Goal: Task Accomplishment & Management: Complete application form

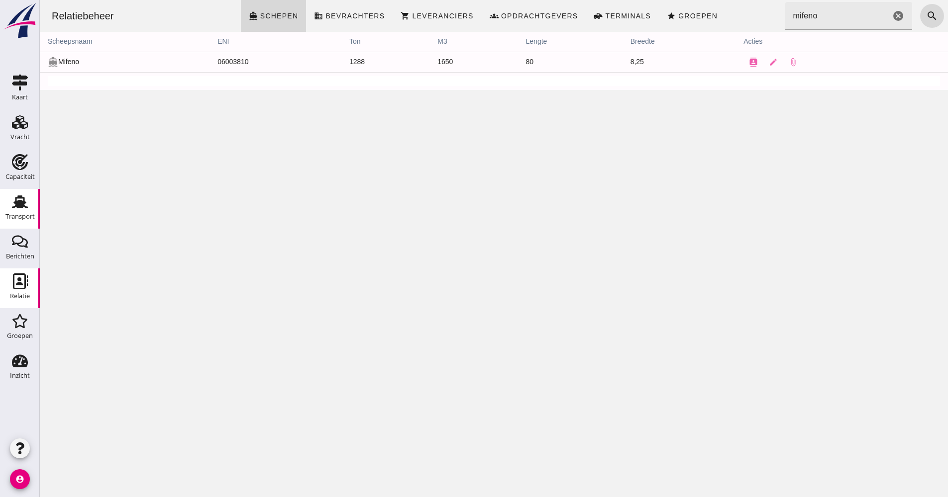
click at [13, 208] on use at bounding box center [20, 201] width 16 height 13
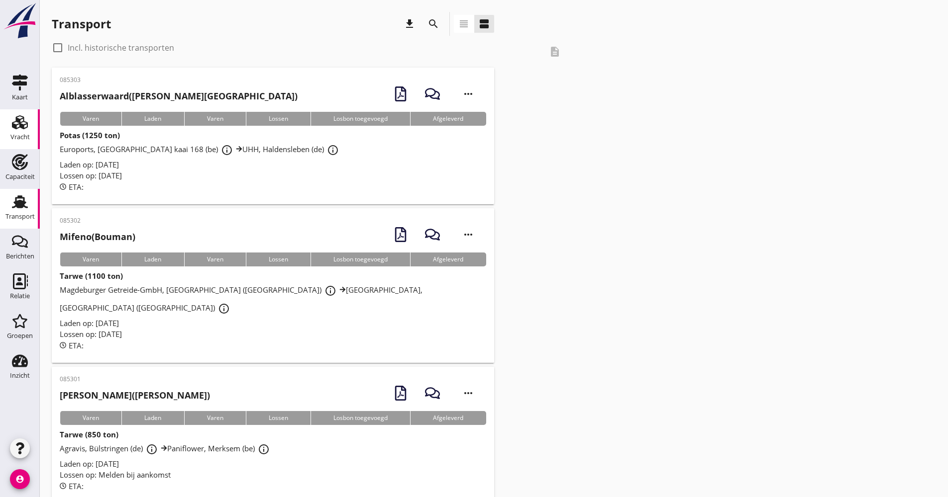
click at [23, 125] on use at bounding box center [20, 122] width 16 height 14
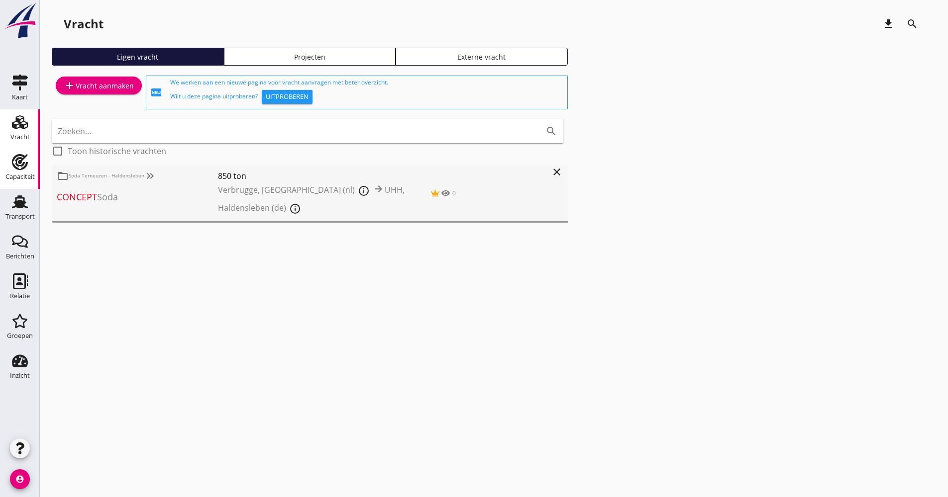
click at [23, 198] on use at bounding box center [20, 201] width 16 height 13
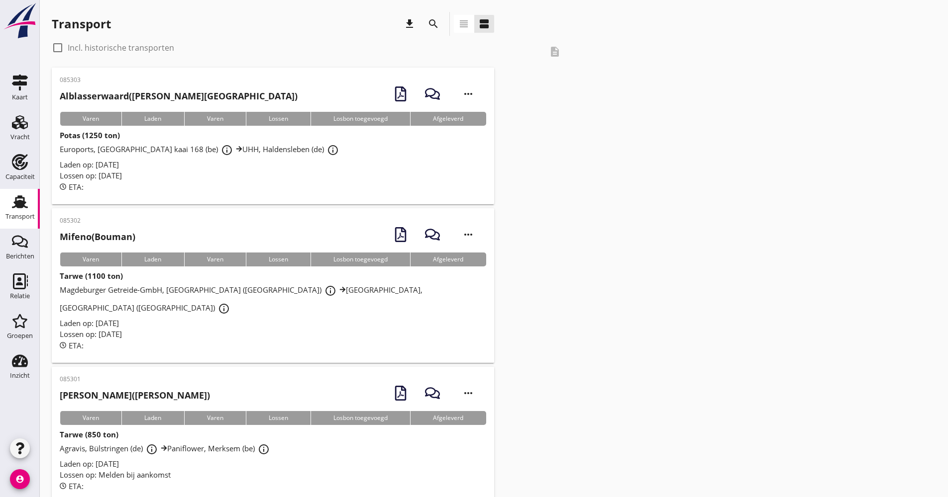
click at [39, 217] on div at bounding box center [39, 248] width 0 height 497
click at [35, 217] on link "Transport Transport" at bounding box center [20, 209] width 40 height 40
click at [35, 174] on link "Capaciteit Capaciteit" at bounding box center [20, 169] width 40 height 40
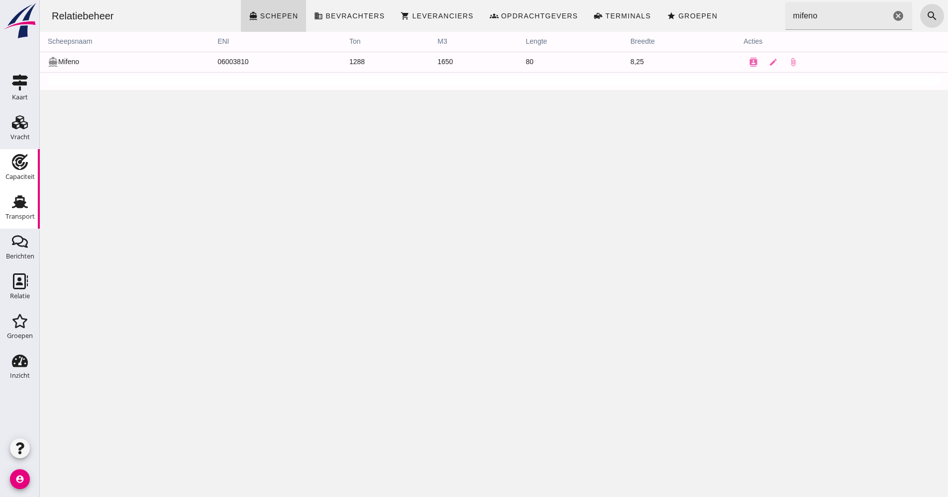
click at [17, 226] on link "Transport Transport" at bounding box center [20, 209] width 40 height 40
click at [25, 206] on use at bounding box center [20, 201] width 16 height 13
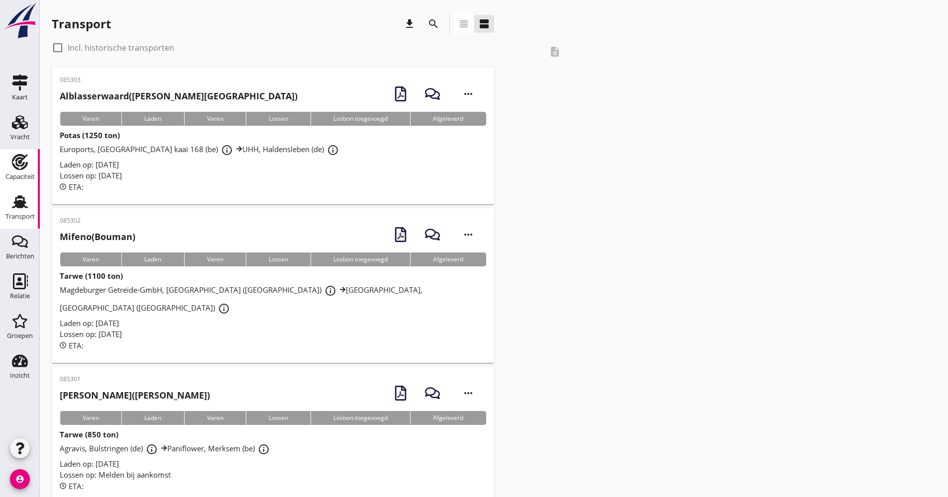
click at [28, 174] on div "Capaciteit" at bounding box center [19, 177] width 29 height 6
click at [27, 132] on div "Vracht" at bounding box center [19, 137] width 19 height 14
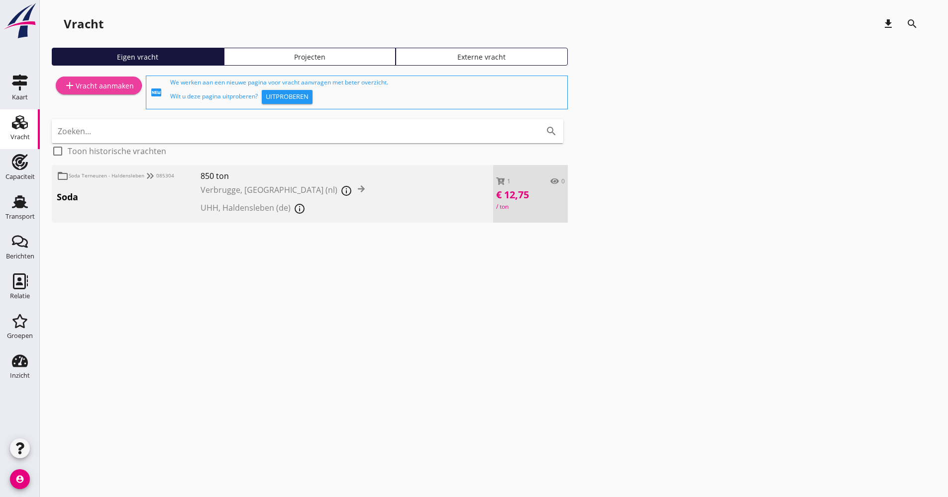
click at [93, 90] on div "add Vracht aanmaken" at bounding box center [99, 86] width 70 height 12
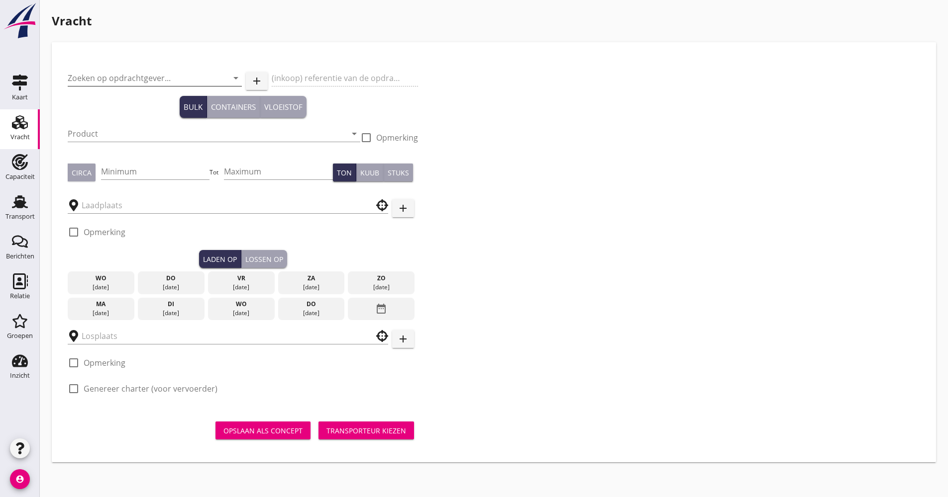
click at [133, 81] on input "Zoeken op opdrachtgever..." at bounding box center [141, 78] width 146 height 16
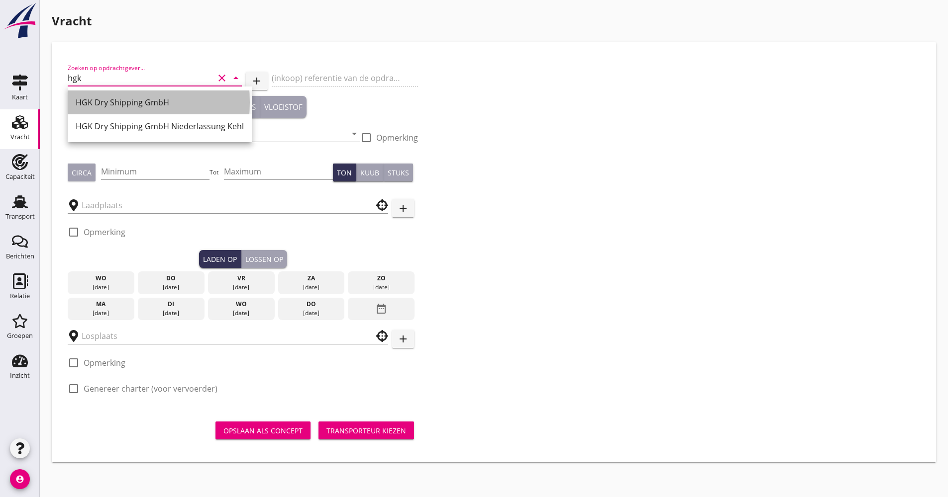
click at [106, 102] on div "HGK Dry Shipping GmbH" at bounding box center [160, 102] width 168 height 12
type input "HGK Dry Shipping GmbH"
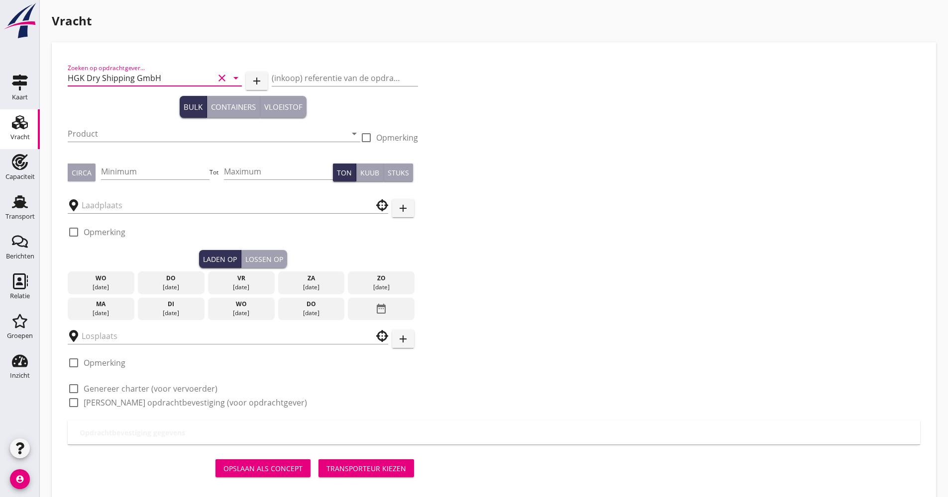
click at [106, 143] on div "Product arrow_drop_down" at bounding box center [214, 139] width 292 height 26
click at [105, 141] on input "Product" at bounding box center [207, 134] width 279 height 16
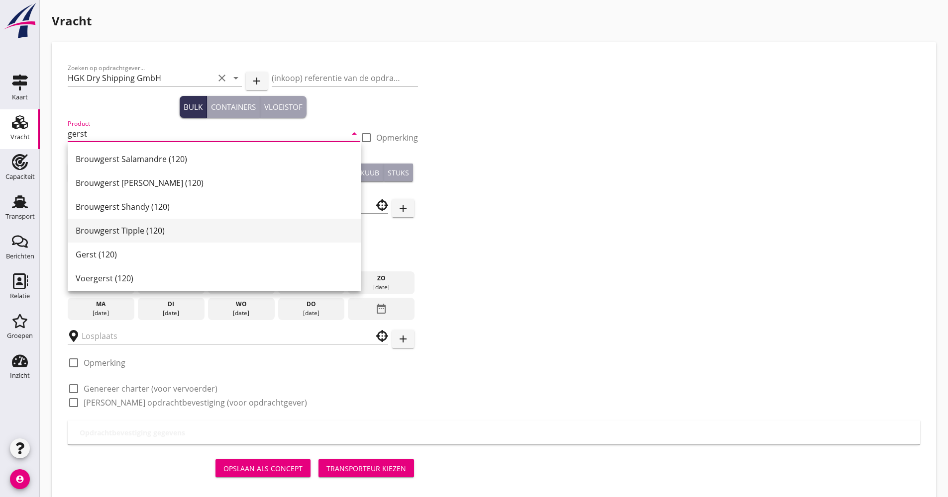
scroll to position [312, 0]
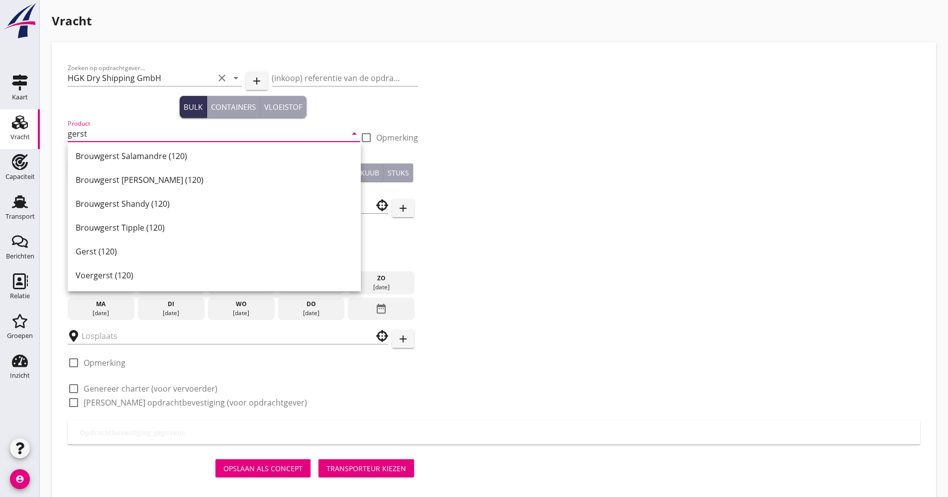
click at [112, 248] on div "Gerst (120)" at bounding box center [214, 252] width 277 height 12
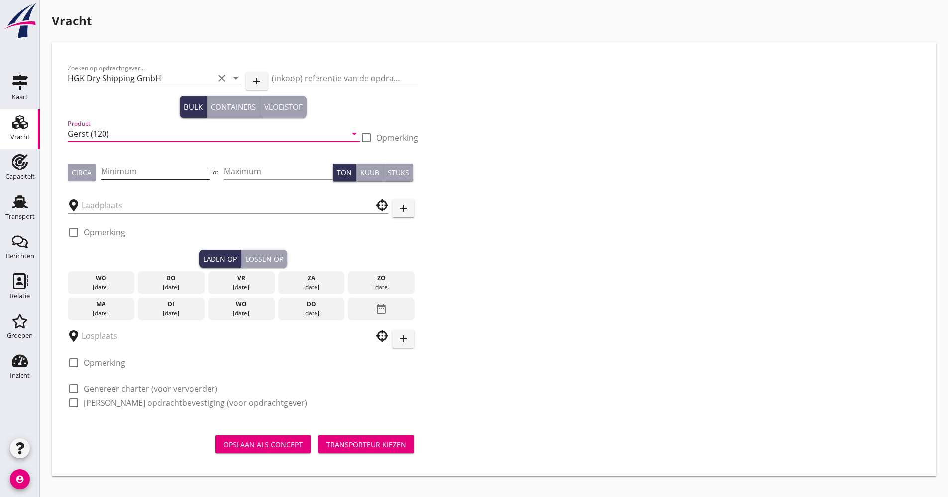
type input "Gerst (120)"
click at [148, 172] on input "Minimum" at bounding box center [155, 172] width 109 height 16
type input "1000"
type input "1050"
click at [123, 219] on div at bounding box center [228, 205] width 320 height 31
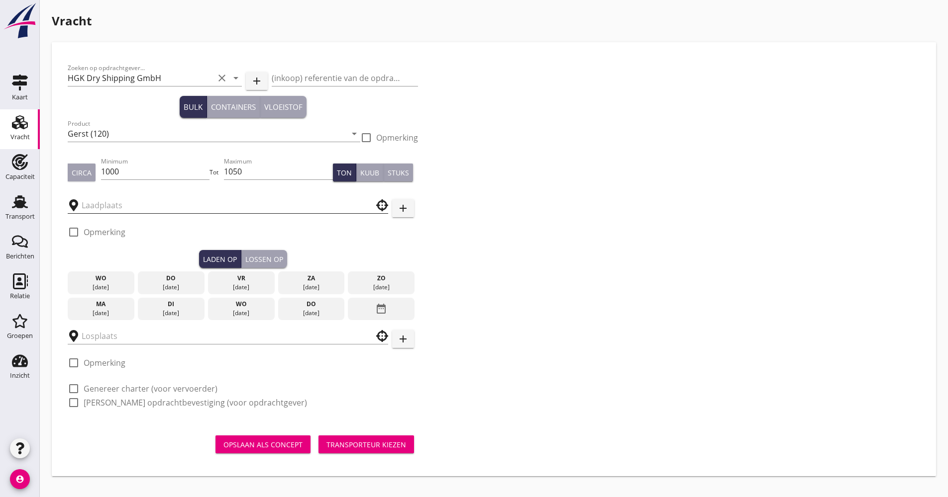
click at [126, 211] on input "text" at bounding box center [221, 205] width 279 height 16
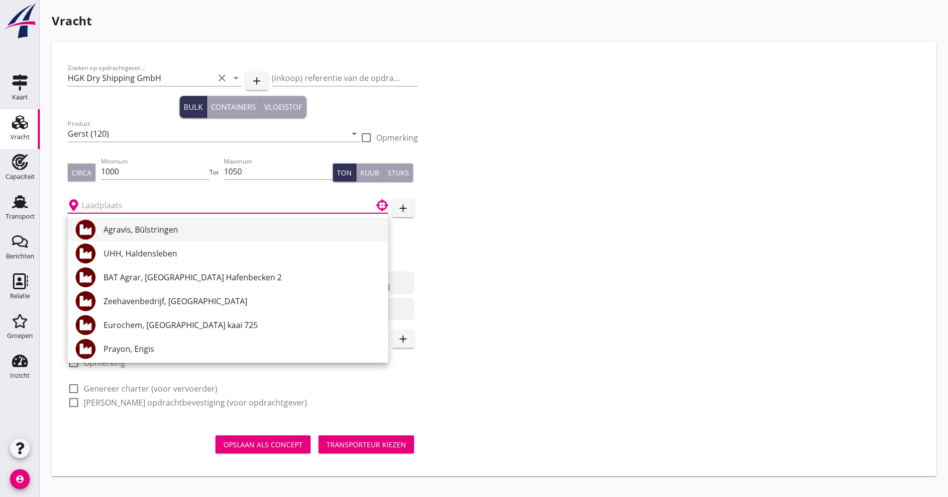
click at [143, 230] on div "Agravis, Bülstringen" at bounding box center [241, 230] width 277 height 12
type input "Agravis, Bülstringen"
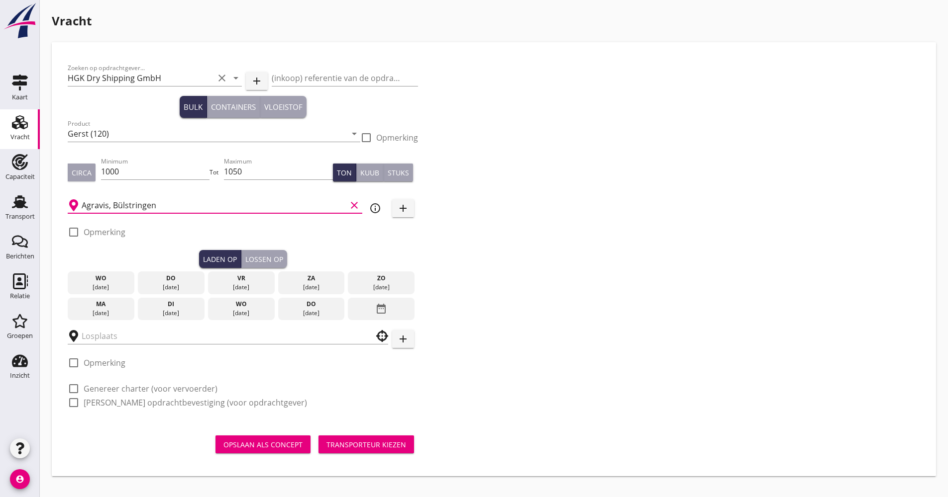
click at [198, 307] on div "di" at bounding box center [171, 304] width 62 height 9
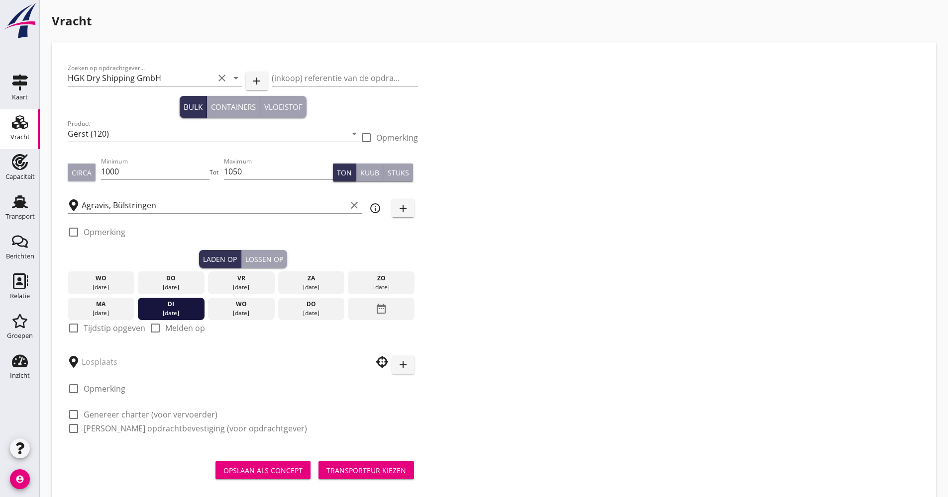
click at [89, 326] on label "Tijdstip opgeven" at bounding box center [115, 328] width 62 height 10
checkbox input "true"
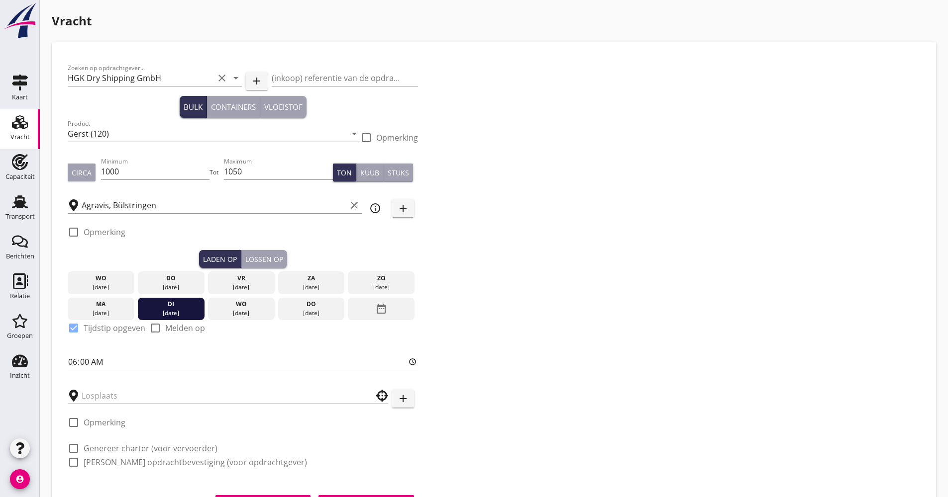
click at [71, 360] on input "06:00" at bounding box center [243, 362] width 350 height 16
type input "14:00"
click at [104, 403] on input "text" at bounding box center [221, 396] width 279 height 16
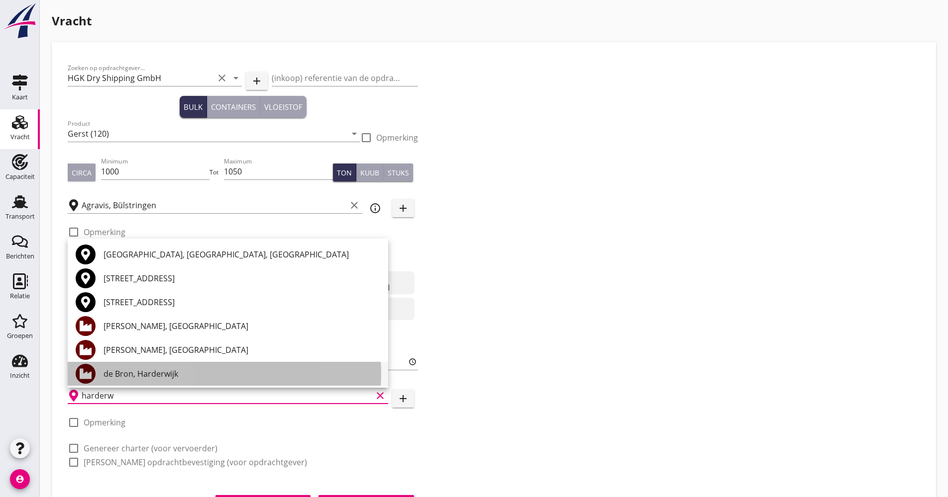
click at [163, 370] on div "de Bron, Harderwijk" at bounding box center [241, 374] width 277 height 12
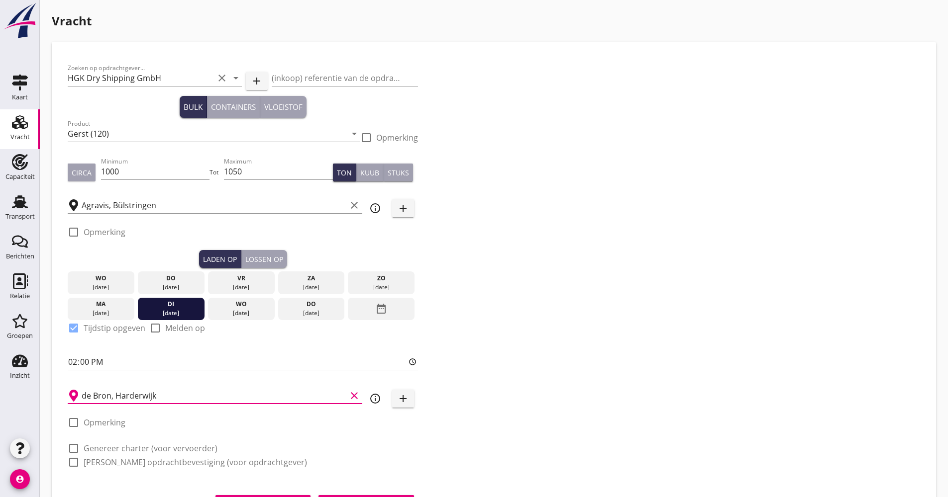
type input "de Bron, Harderwijk"
click at [372, 394] on icon "info_outline" at bounding box center [375, 399] width 12 height 12
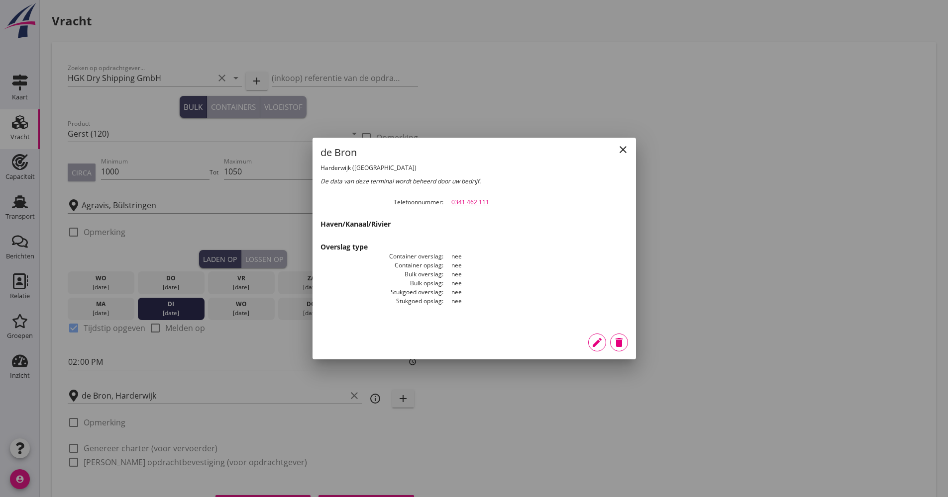
click at [621, 152] on icon "close" at bounding box center [623, 150] width 12 height 12
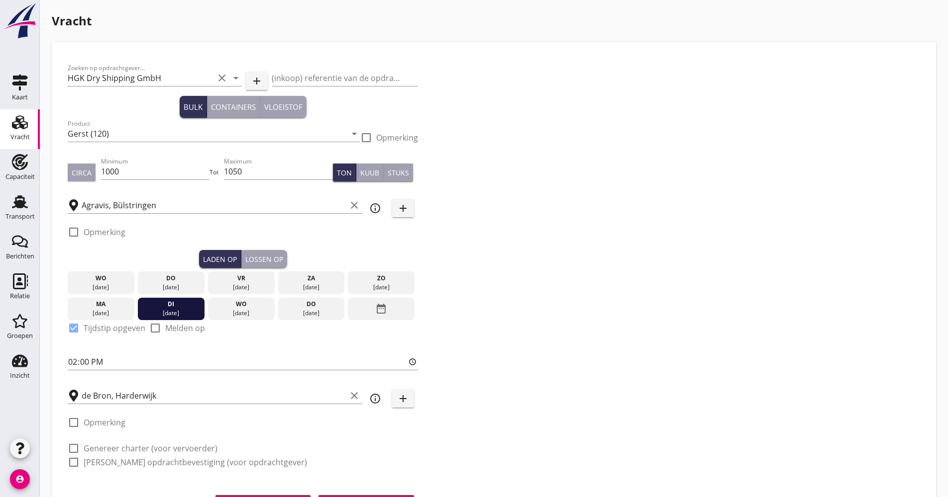
click at [121, 449] on label "Genereer charter (voor vervoerder)" at bounding box center [151, 449] width 134 height 10
checkbox input "true"
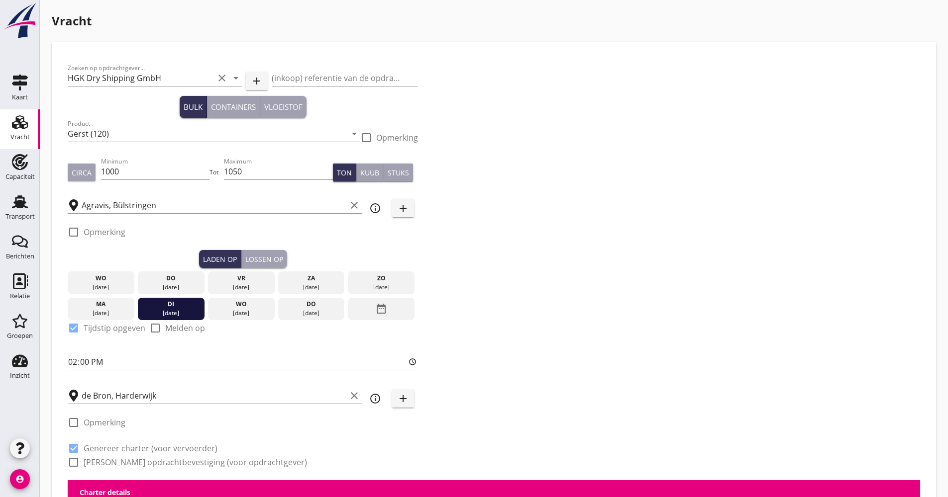
click at [116, 465] on label "[PERSON_NAME] opdrachtbevestiging (voor opdrachtgever)" at bounding box center [195, 463] width 223 height 10
checkbox input "true"
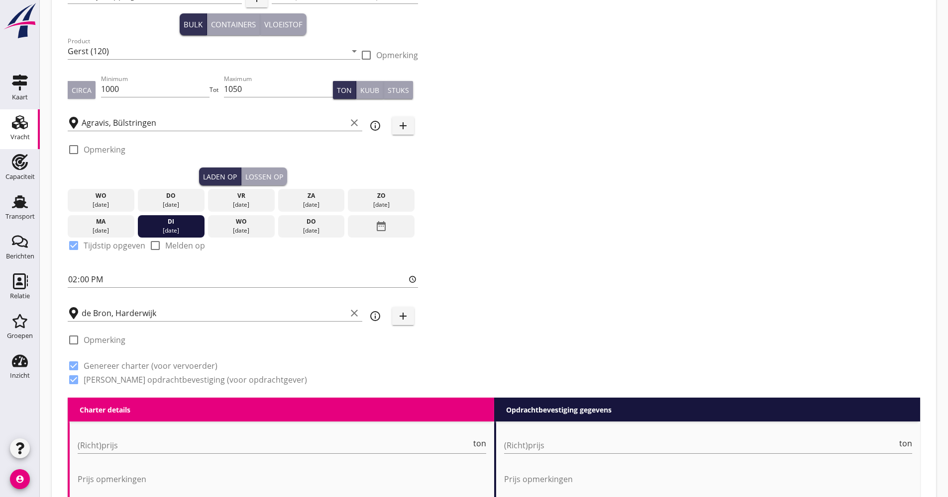
scroll to position [199, 0]
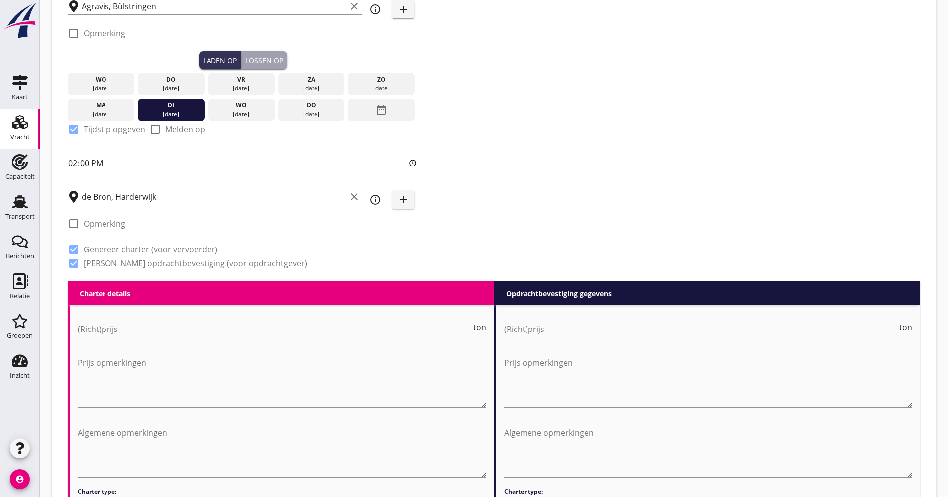
click at [138, 327] on input "(Richt)prijs" at bounding box center [274, 329] width 393 height 16
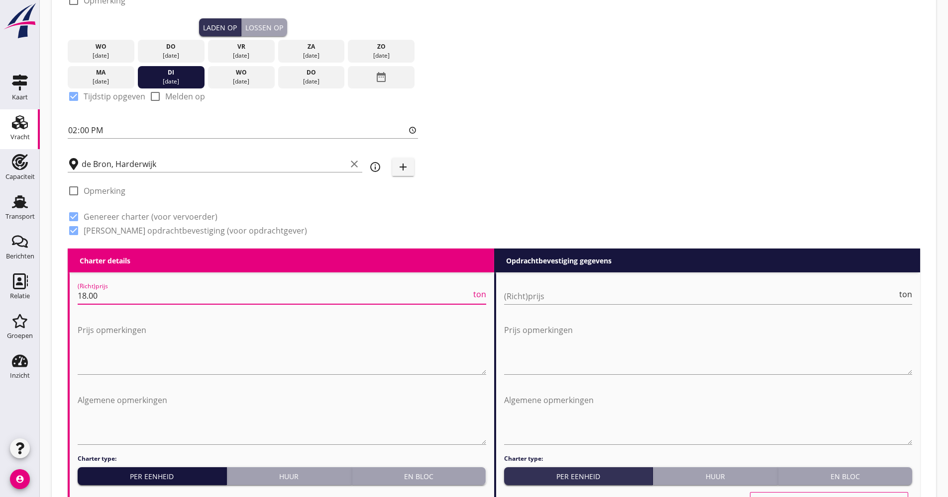
scroll to position [398, 0]
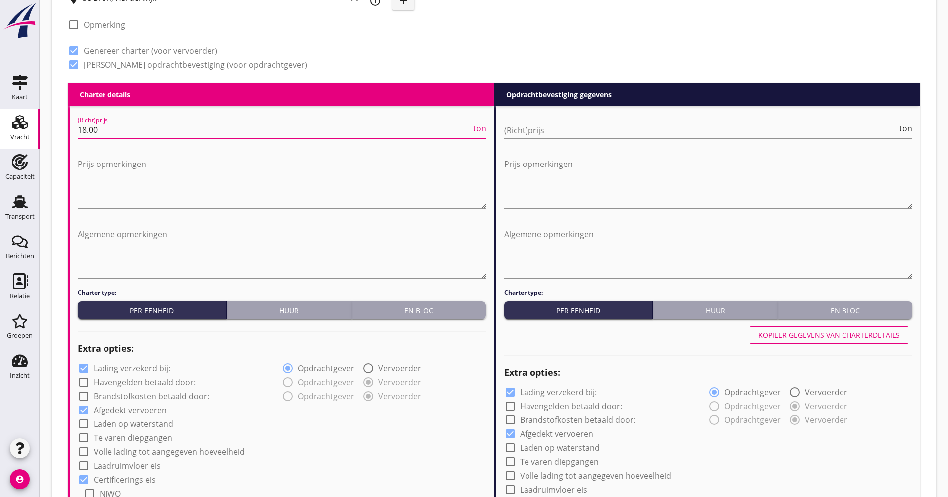
type input "18.00"
click at [118, 366] on label "Lading verzekerd bij:" at bounding box center [132, 369] width 77 height 10
checkbox input "false"
click at [135, 450] on label "Volle lading tot aangegeven hoeveelheid" at bounding box center [169, 452] width 151 height 10
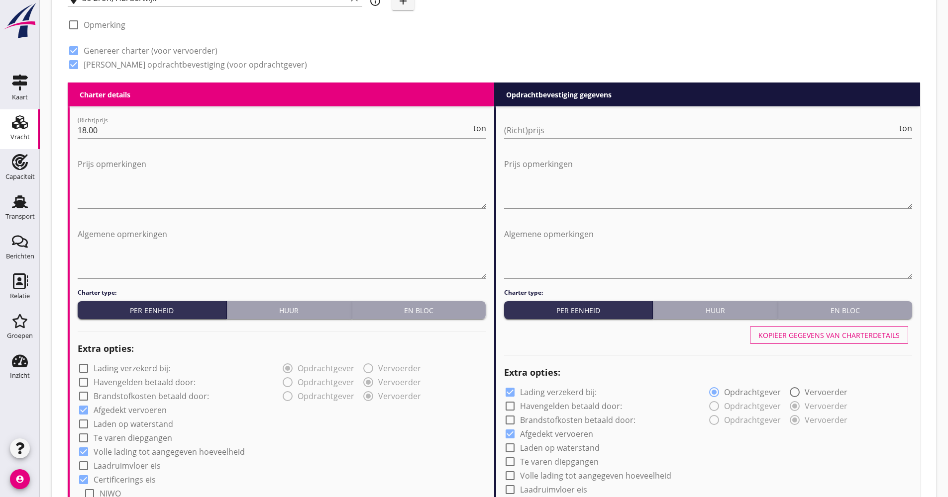
checkbox input "true"
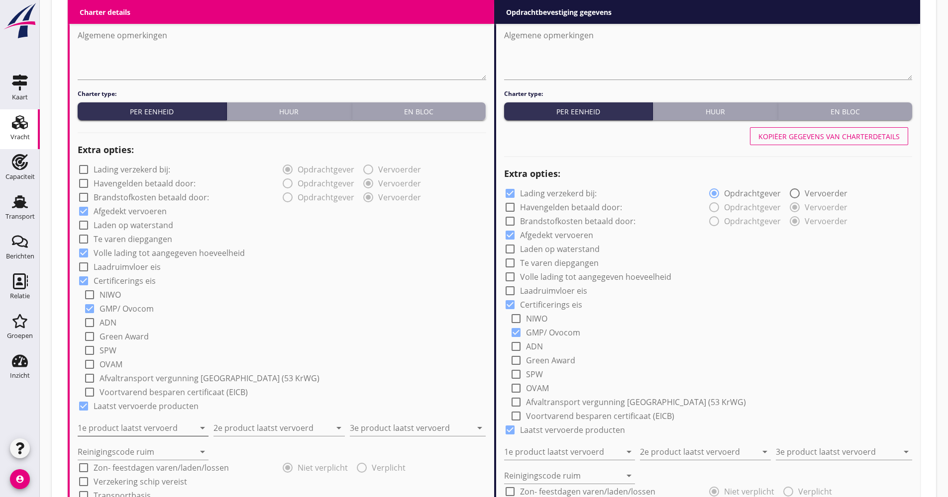
click at [129, 431] on input "1e product laatst vervoerd" at bounding box center [136, 428] width 117 height 16
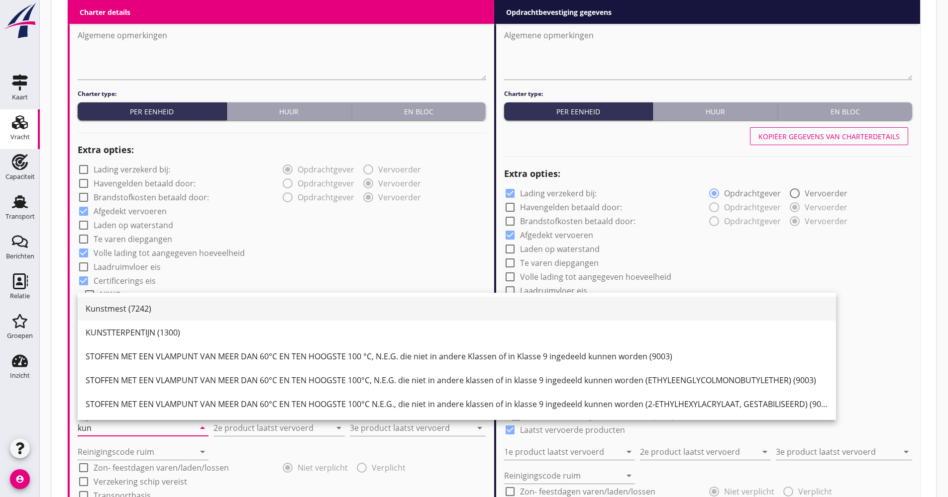
click at [130, 306] on div "Kunstmest (7242)" at bounding box center [457, 309] width 742 height 12
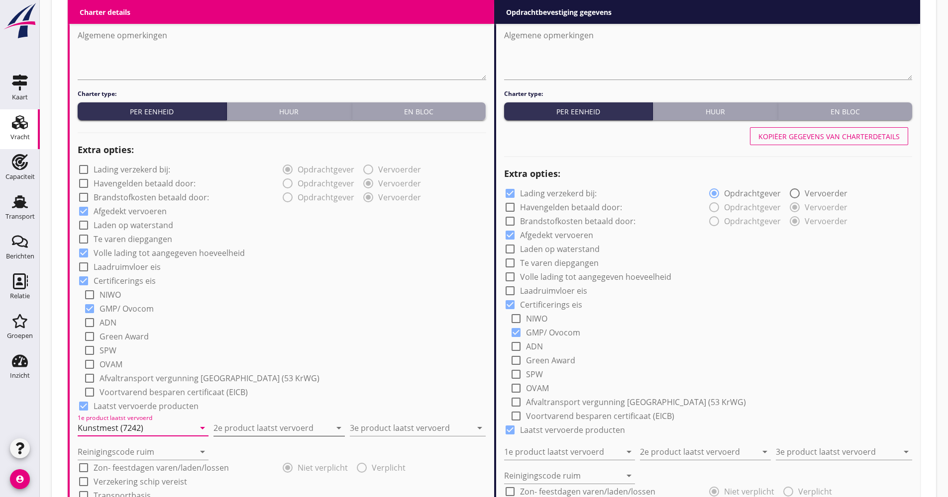
type input "Kunstmest (7242)"
click at [224, 431] on input "2e product laatst vervoerd" at bounding box center [271, 428] width 117 height 16
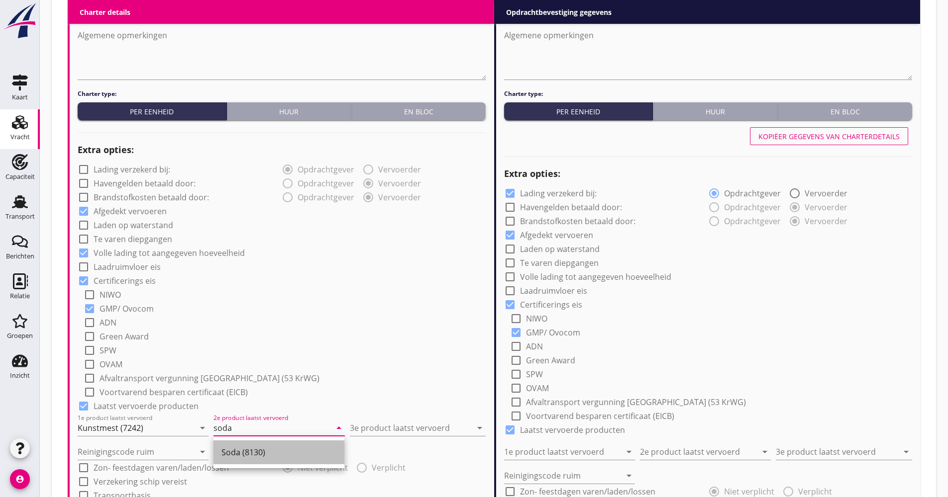
click at [227, 453] on div "Soda (8130)" at bounding box center [278, 453] width 115 height 12
type input "Soda (8130)"
click at [389, 436] on div "3e product laatst vervoerd arrow_drop_down" at bounding box center [418, 428] width 136 height 16
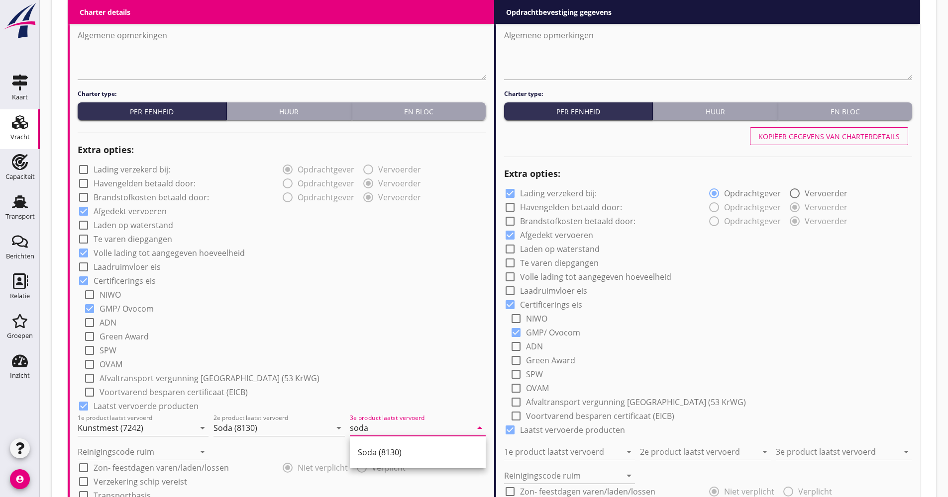
click at [403, 446] on div "Soda (8130)" at bounding box center [418, 453] width 120 height 24
type input "Soda (8130)"
click at [106, 447] on input "Reinigingscode ruim" at bounding box center [136, 452] width 117 height 16
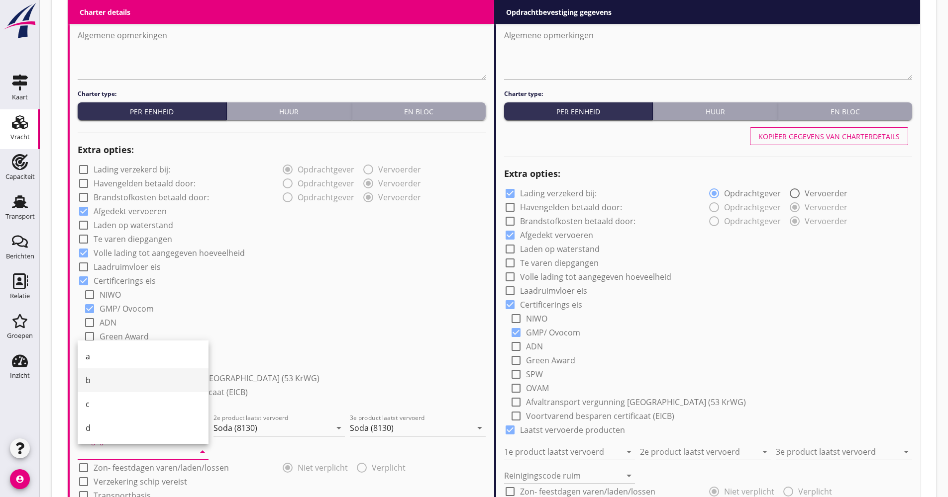
click at [101, 382] on div "b" at bounding box center [143, 381] width 115 height 12
type input "b"
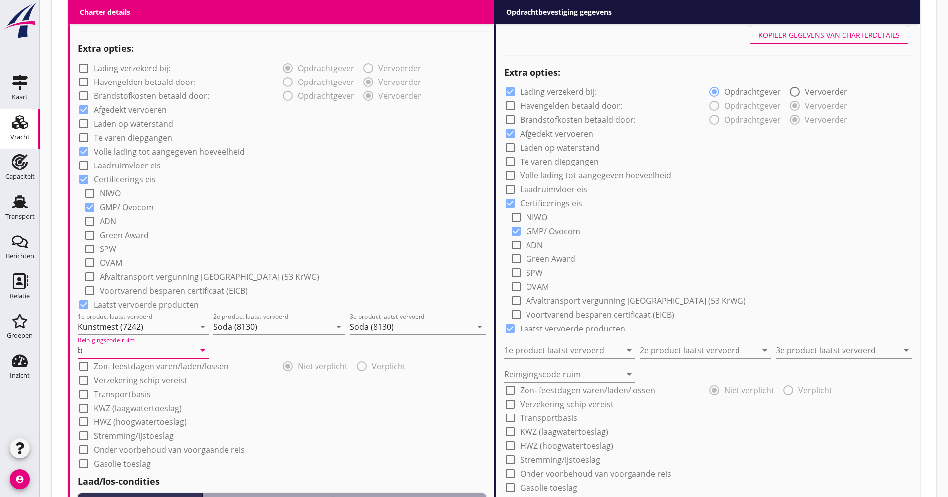
scroll to position [746, 0]
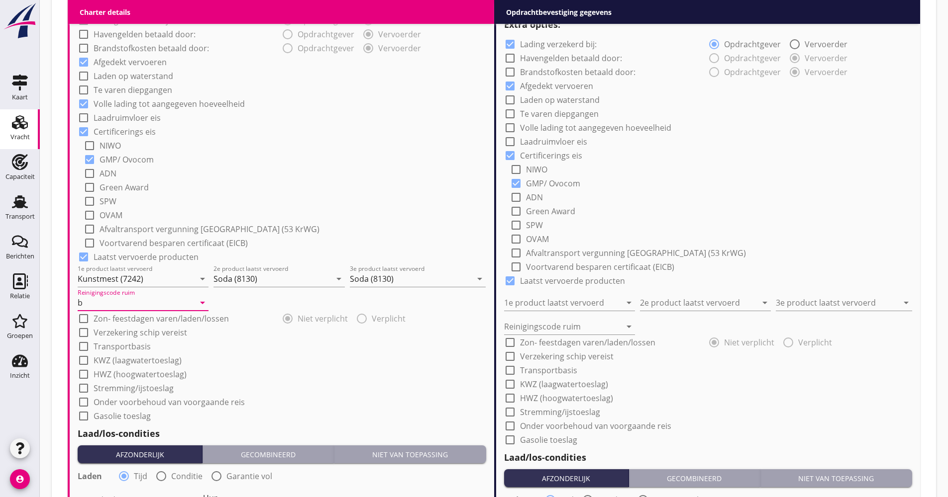
click at [125, 332] on label "Verzekering schip vereist" at bounding box center [141, 333] width 94 height 10
checkbox input "true"
click at [119, 343] on label "Transportbasis" at bounding box center [122, 347] width 57 height 10
checkbox input "true"
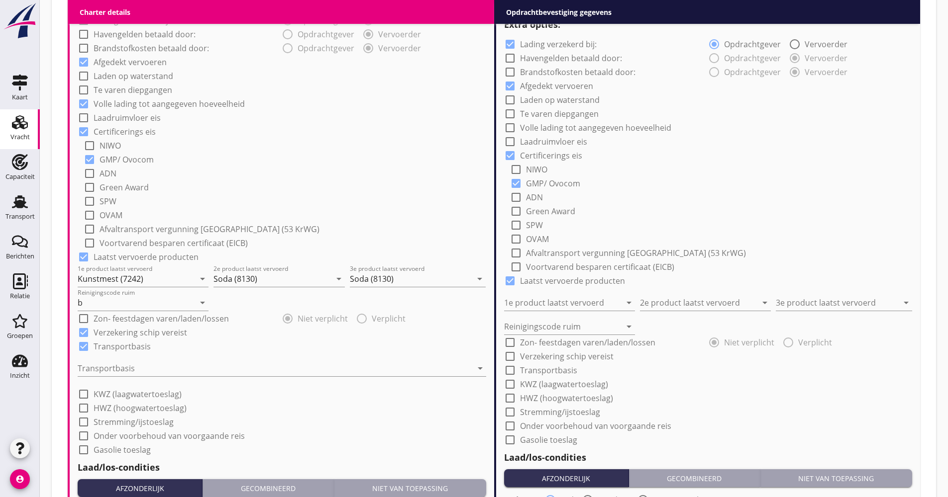
click at [118, 368] on div at bounding box center [275, 369] width 394 height 16
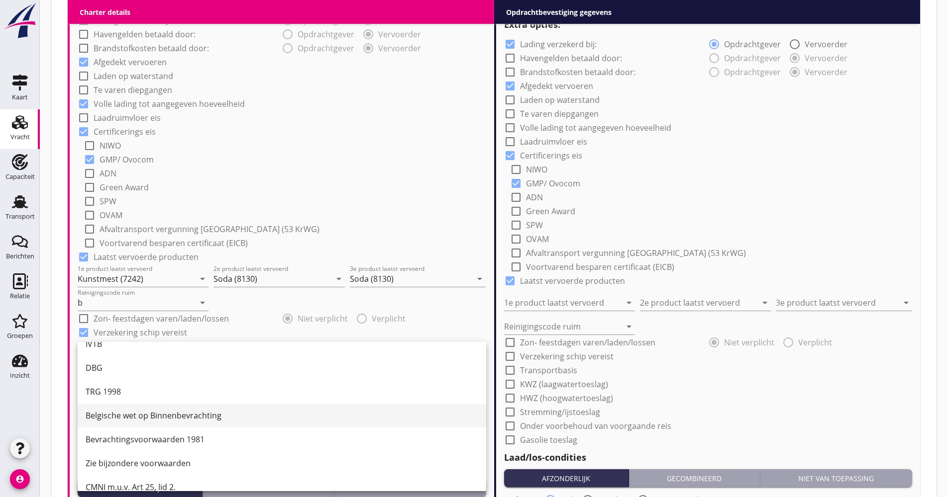
scroll to position [26, 0]
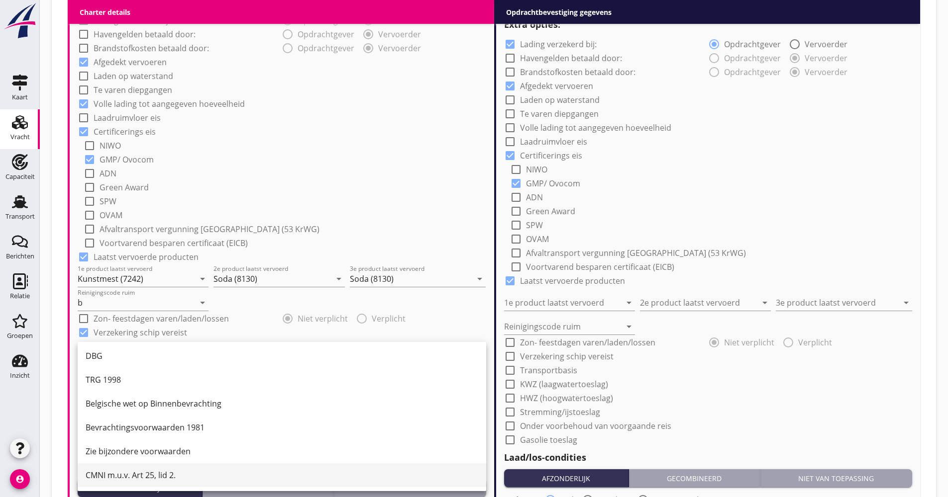
click at [130, 465] on div "CMNI m.u.v. Art 25, lid 2." at bounding box center [282, 476] width 392 height 24
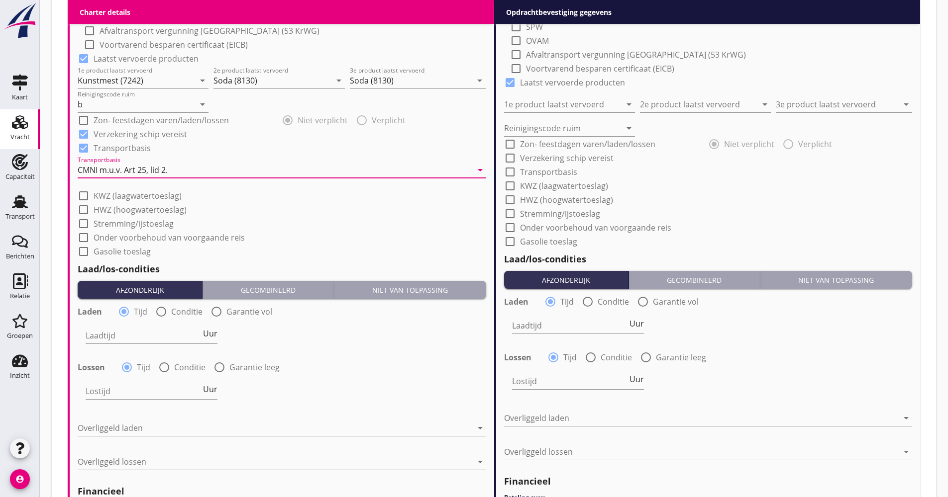
scroll to position [945, 0]
click at [216, 334] on span "Uur" at bounding box center [210, 333] width 14 height 8
type input "2"
click at [168, 366] on div at bounding box center [164, 367] width 17 height 17
radio input "false"
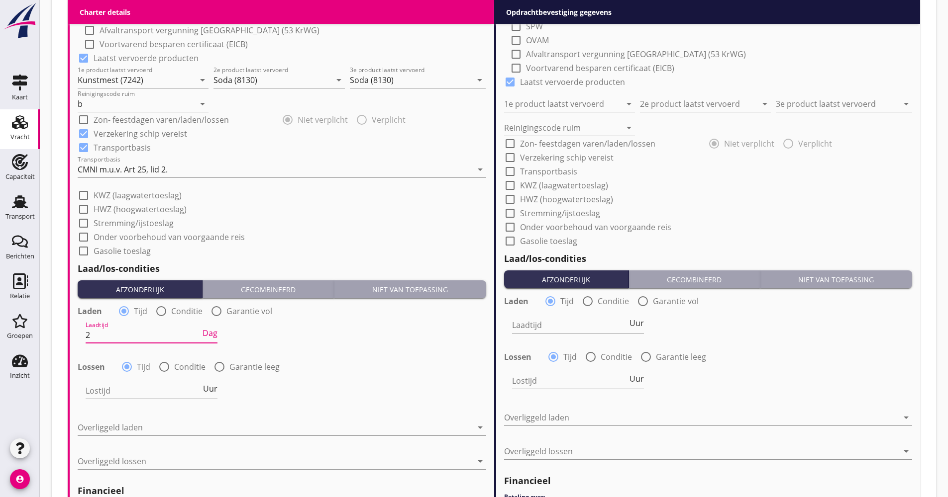
radio input "true"
click at [154, 398] on div at bounding box center [178, 391] width 185 height 16
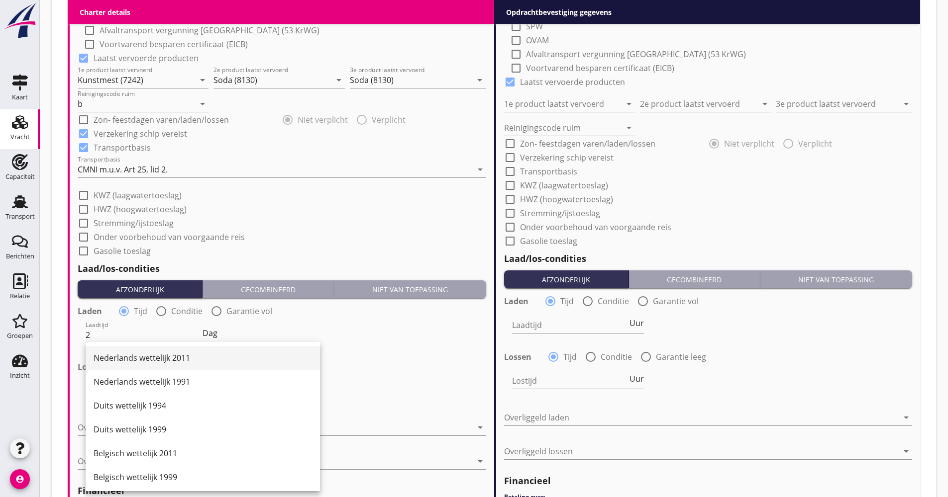
click at [146, 365] on div "Nederlands wettelijk 2011" at bounding box center [203, 358] width 218 height 24
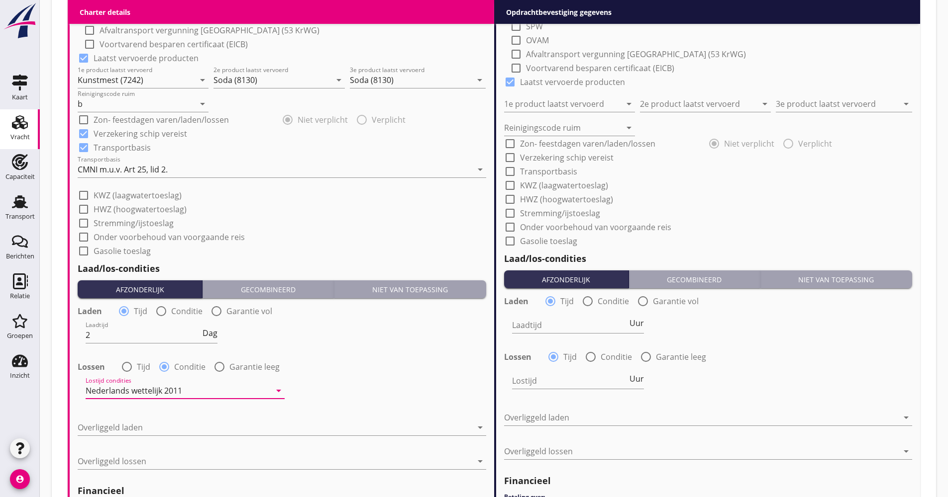
click at [131, 418] on div "Overliggeld laden arrow_drop_down" at bounding box center [282, 430] width 408 height 32
click at [131, 425] on div at bounding box center [275, 428] width 394 height 16
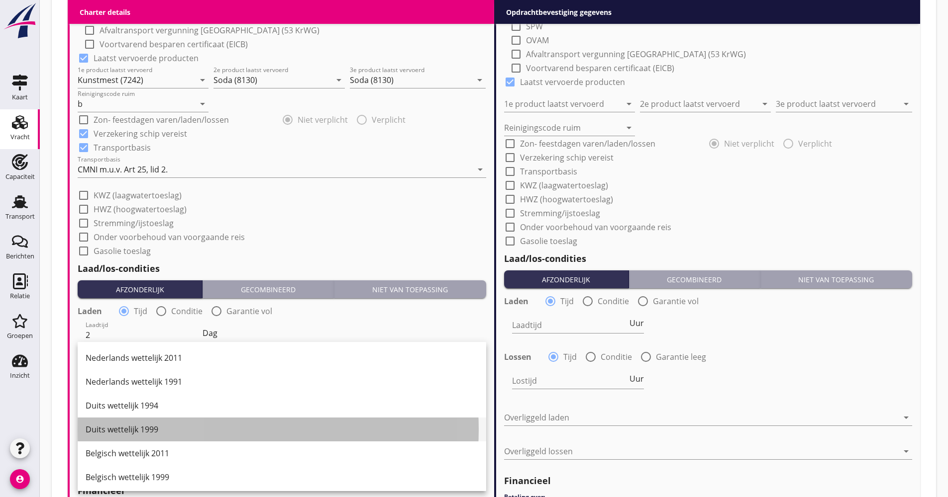
click at [143, 427] on div "Duits wettelijk 1999" at bounding box center [282, 430] width 392 height 12
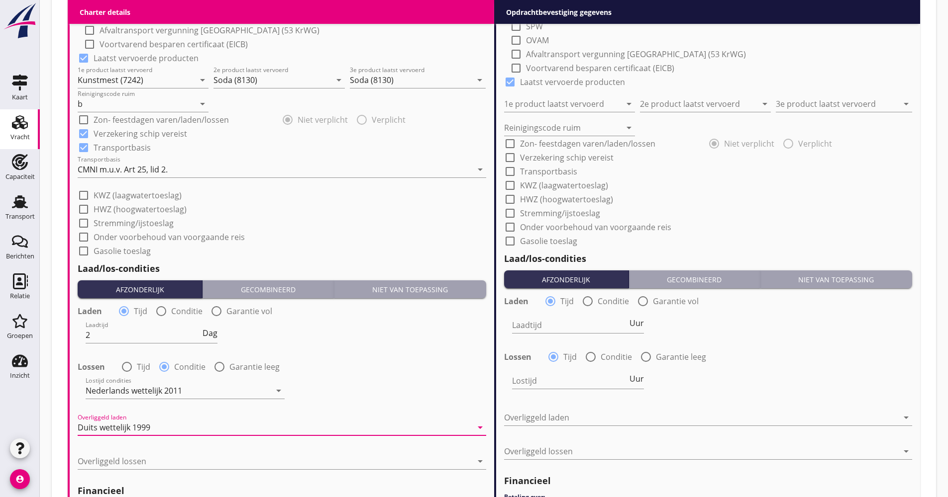
click at [134, 463] on div at bounding box center [275, 462] width 394 height 16
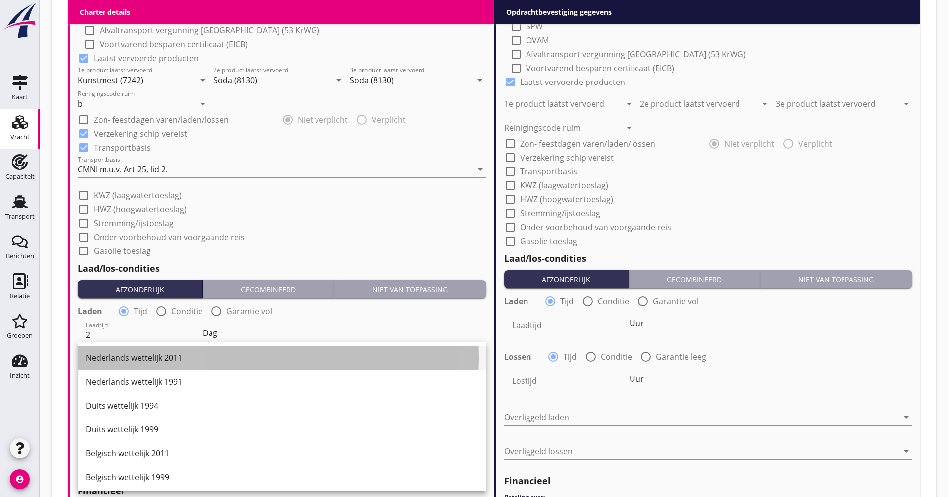
click at [143, 360] on div "Nederlands wettelijk 2011" at bounding box center [282, 358] width 392 height 12
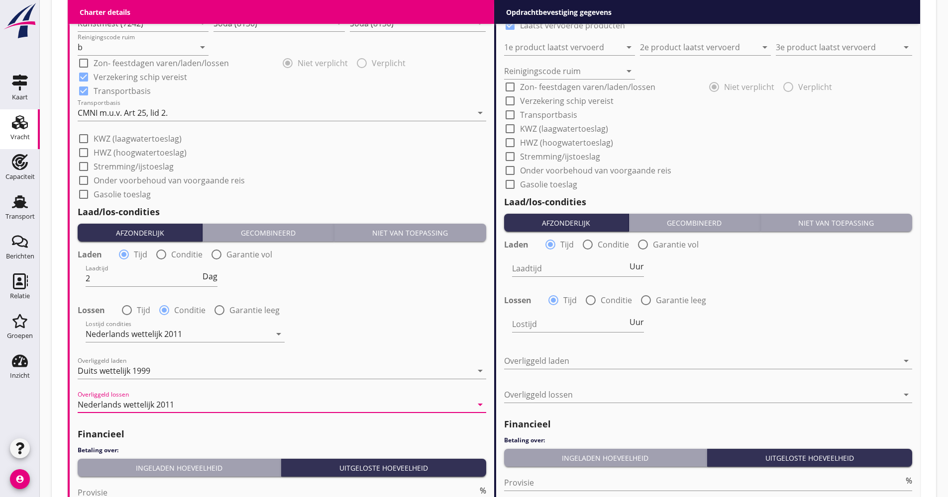
scroll to position [1144, 0]
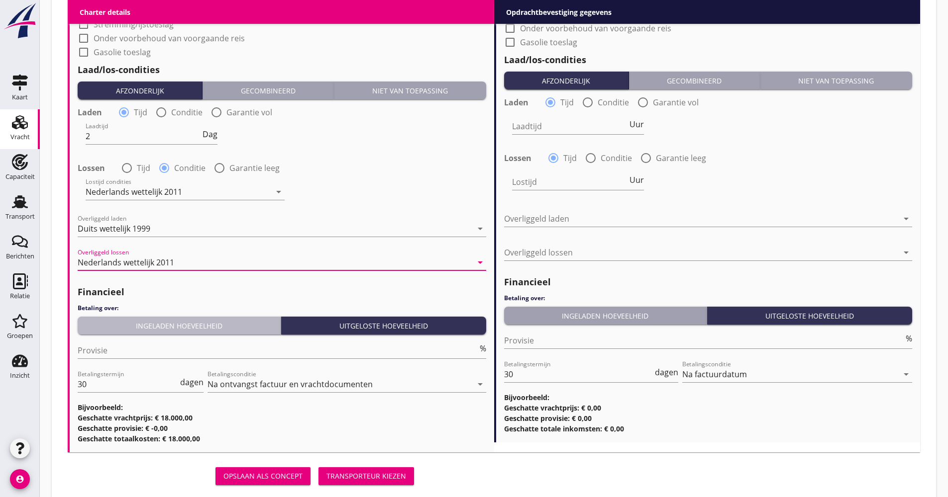
drag, startPoint x: 171, startPoint y: 322, endPoint x: 136, endPoint y: 346, distance: 42.9
click at [171, 322] on div "Ingeladen hoeveelheid" at bounding box center [179, 326] width 195 height 10
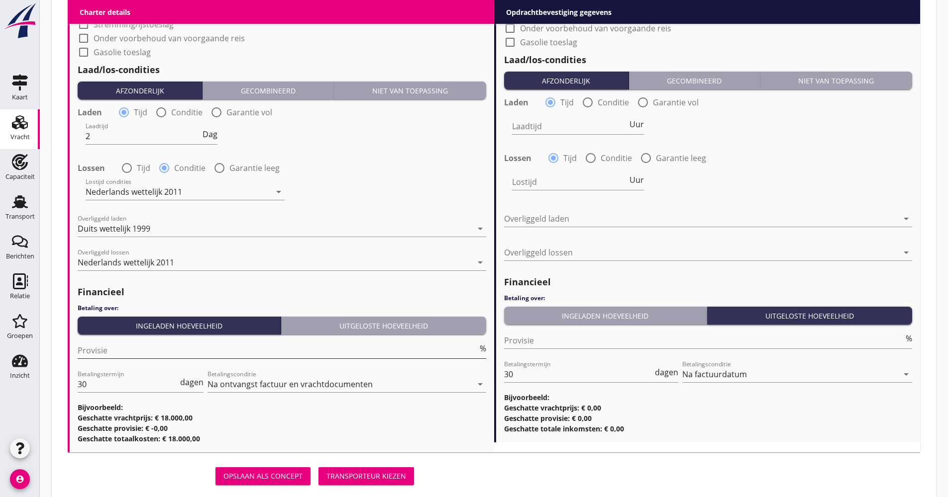
click at [128, 352] on input "Provisie" at bounding box center [278, 351] width 400 height 16
type input "5.00"
drag, startPoint x: 99, startPoint y: 384, endPoint x: 84, endPoint y: 384, distance: 15.4
click at [84, 384] on input "30" at bounding box center [128, 385] width 100 height 16
type input "3"
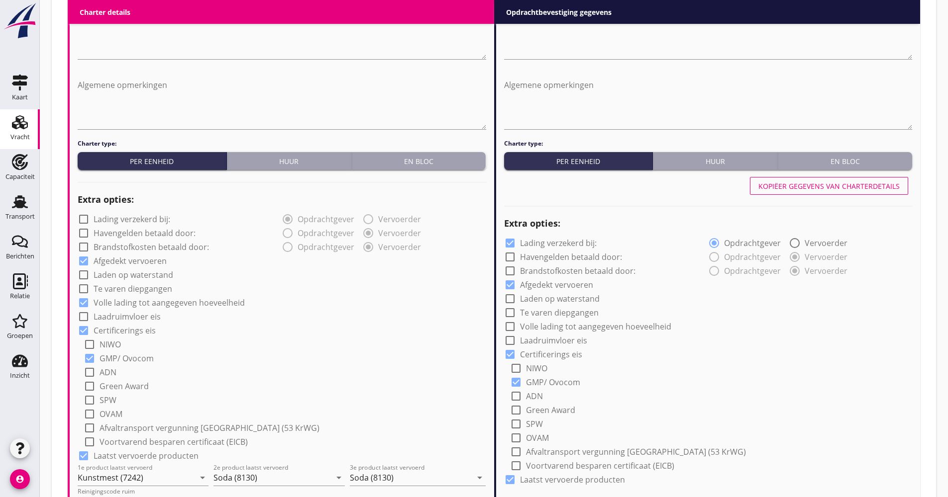
click at [828, 191] on div "Kopiëer gegevens van charterdetails" at bounding box center [828, 186] width 141 height 10
checkbox input "false"
checkbox input "true"
type input "Kunstmest (7242)"
type input "Soda (8130)"
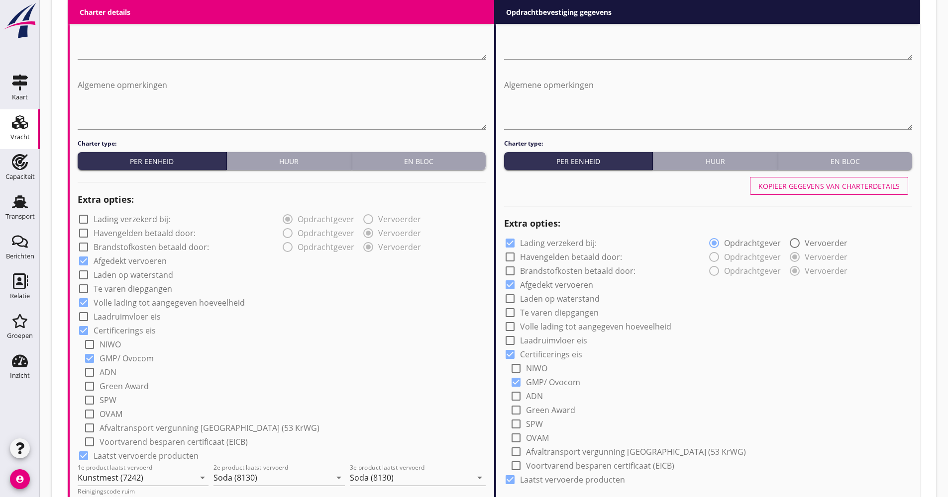
type input "Soda (8130)"
type input "b"
checkbox input "true"
type input "2"
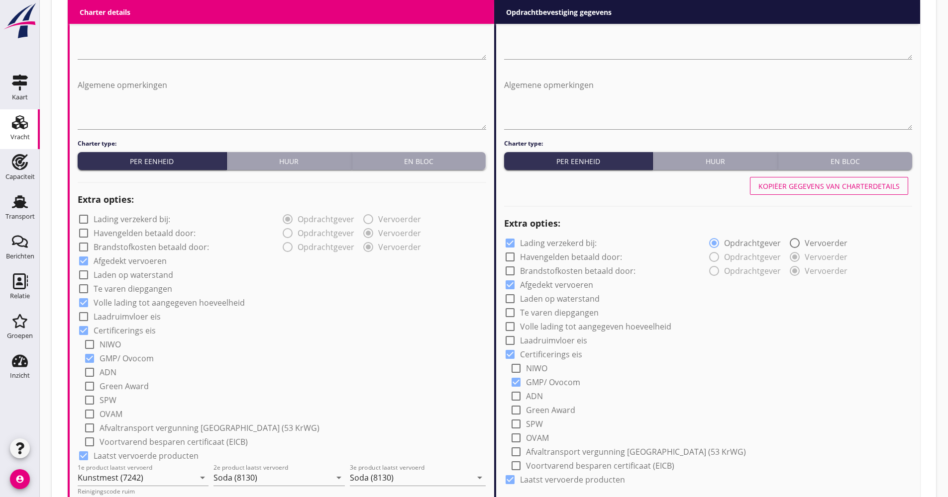
radio input "false"
radio input "true"
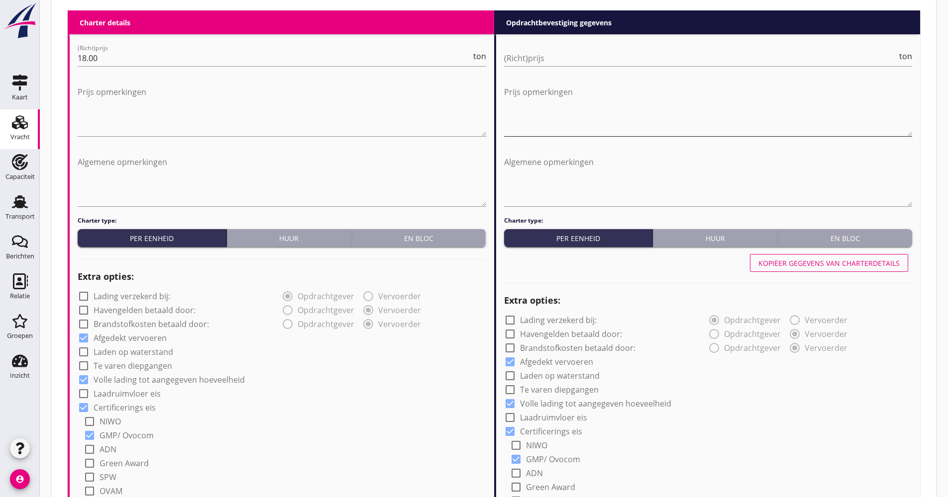
scroll to position [398, 0]
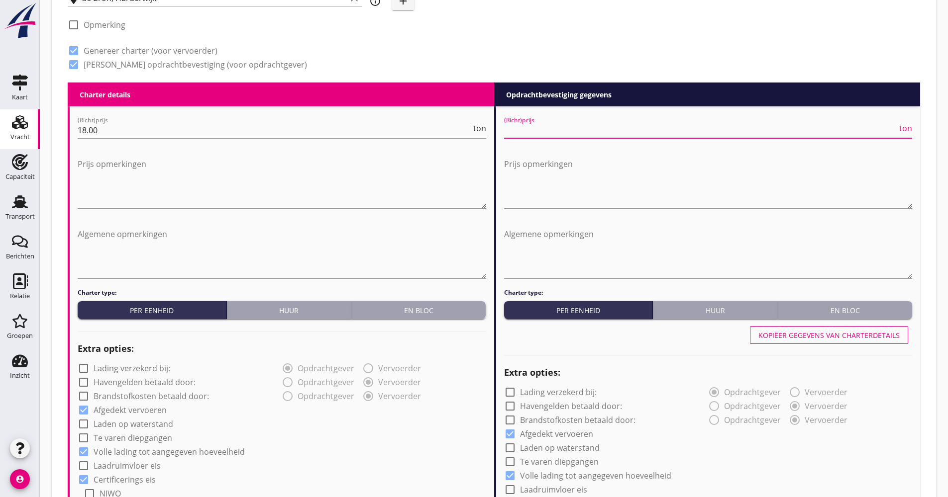
drag, startPoint x: 550, startPoint y: 127, endPoint x: 537, endPoint y: 128, distance: 13.5
click at [549, 127] on input "(Richt)prijs" at bounding box center [700, 130] width 393 height 16
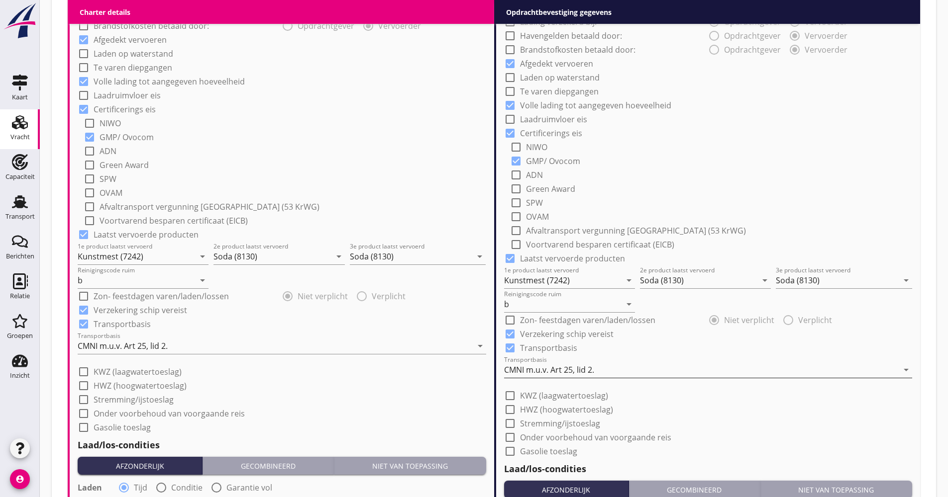
scroll to position [846, 0]
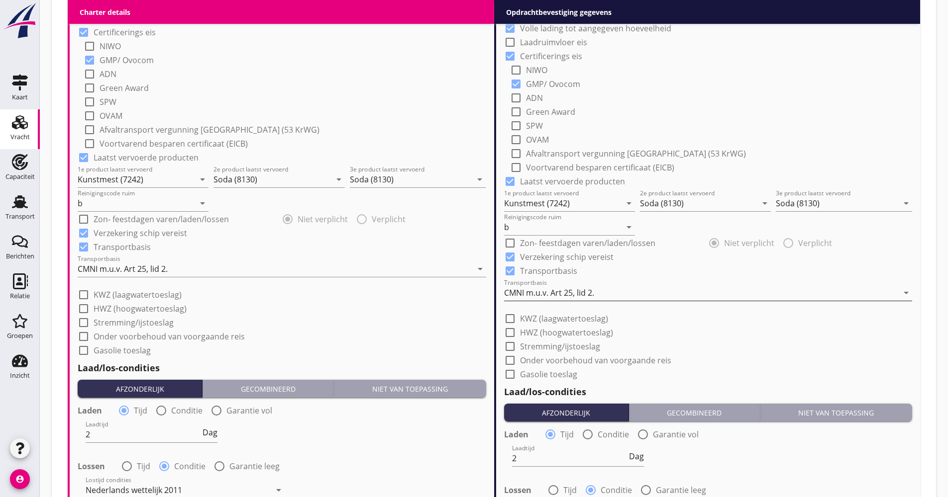
type input "18.25"
click at [549, 296] on div "CMNI m.u.v. Art 25, lid 2." at bounding box center [549, 292] width 90 height 9
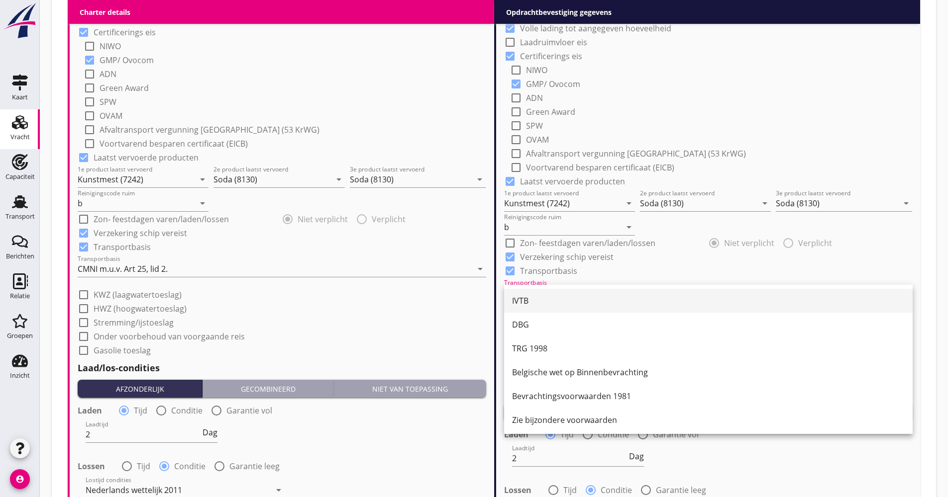
click at [543, 297] on div "IVTB" at bounding box center [708, 301] width 392 height 12
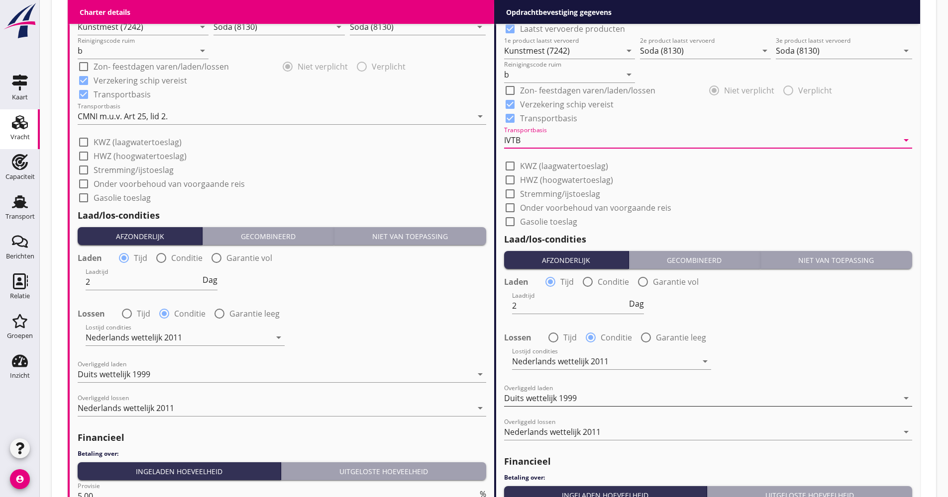
scroll to position [1094, 0]
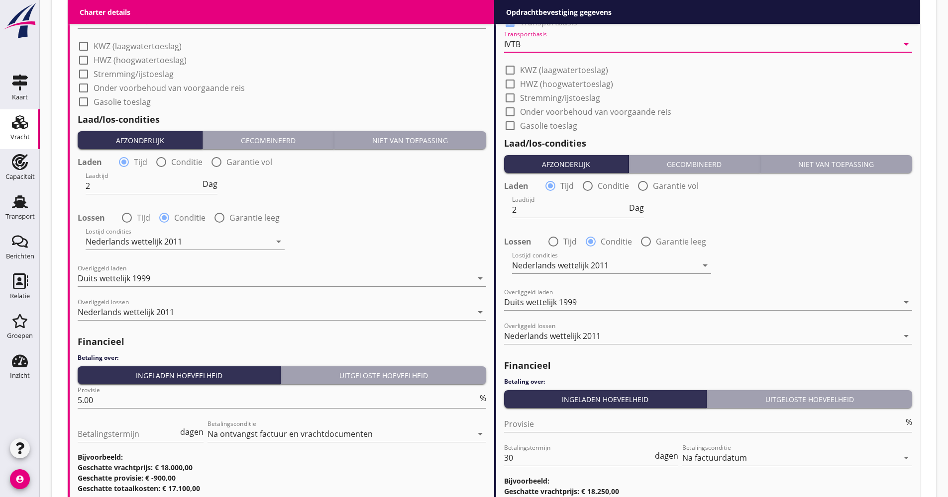
drag, startPoint x: 503, startPoint y: 460, endPoint x: 496, endPoint y: 465, distance: 9.0
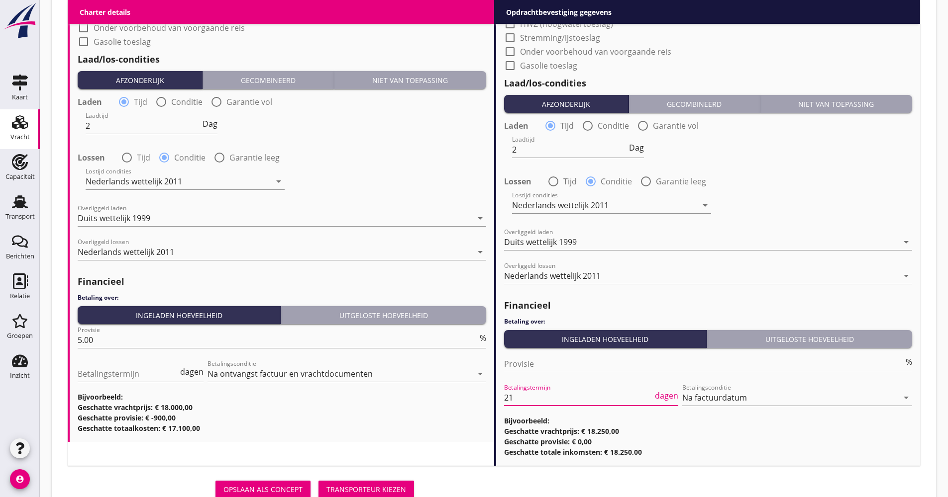
scroll to position [1191, 0]
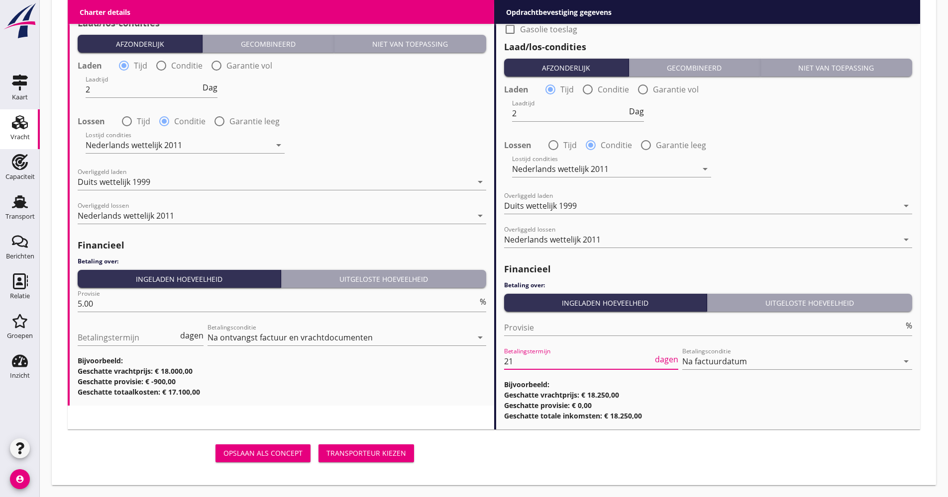
type input "21"
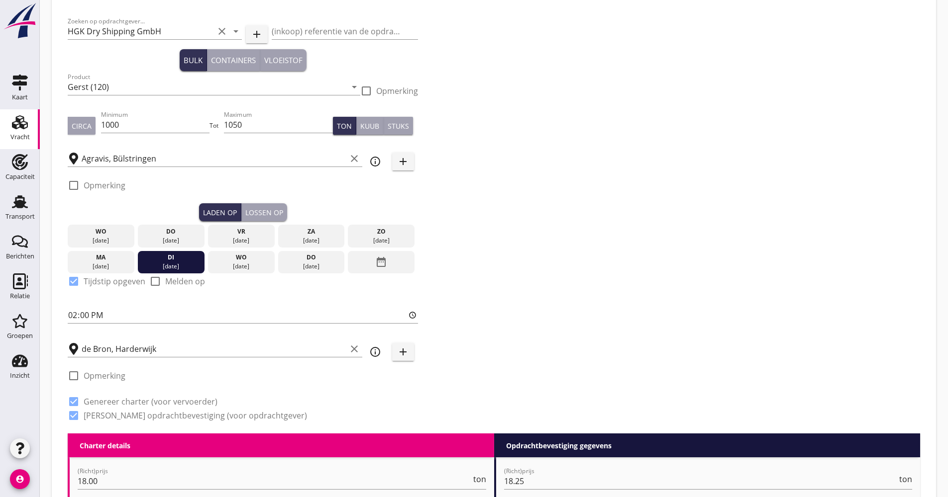
scroll to position [0, 0]
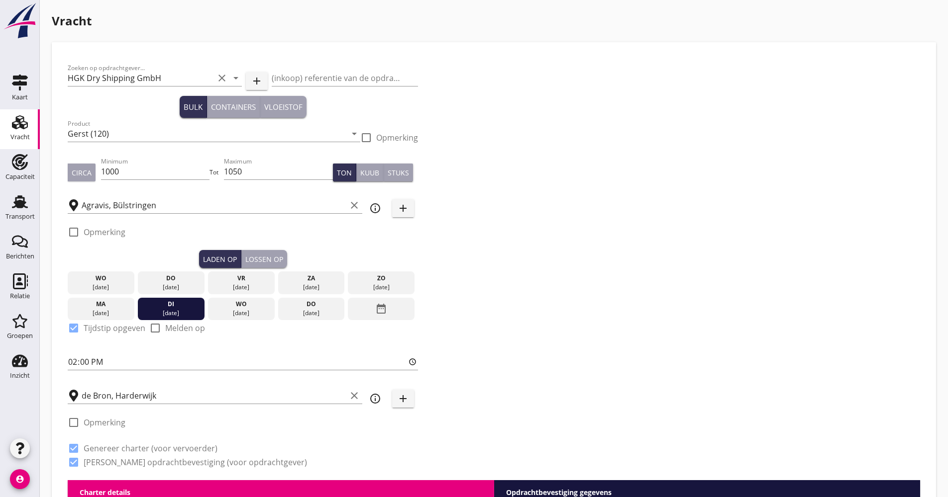
click at [108, 431] on div "check_box_outline_blank Opmerking" at bounding box center [97, 429] width 58 height 24
click at [107, 427] on label "Opmerking" at bounding box center [105, 423] width 42 height 10
checkbox input "true"
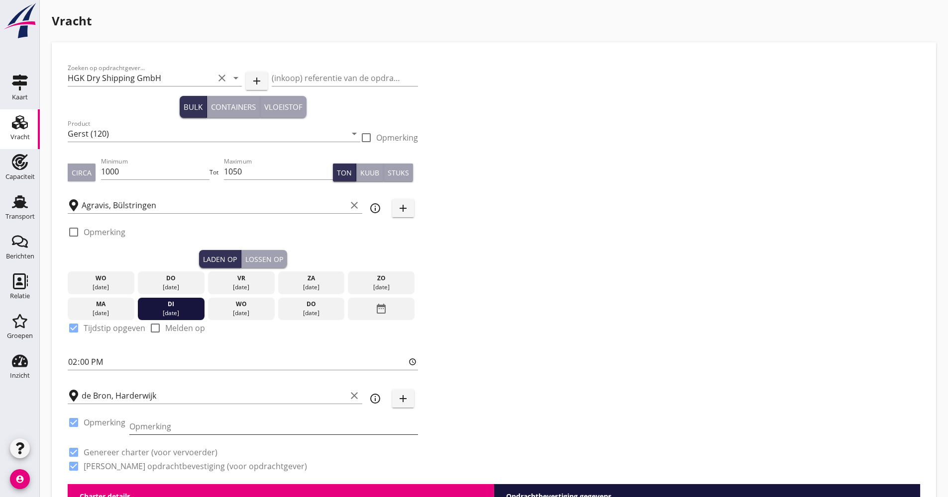
click at [146, 425] on input "Opmerking" at bounding box center [273, 427] width 288 height 16
drag, startPoint x: 161, startPoint y: 426, endPoint x: 154, endPoint y: 425, distance: 7.0
click at [154, 425] on input "Week 27 melden" at bounding box center [273, 427] width 288 height 16
type input "Week 34 melden"
click at [672, 327] on div "Zoeken op opdrachtgever... HGK Dry Shipping GmbH clear arrow_drop_down add (ink…" at bounding box center [494, 271] width 860 height 426
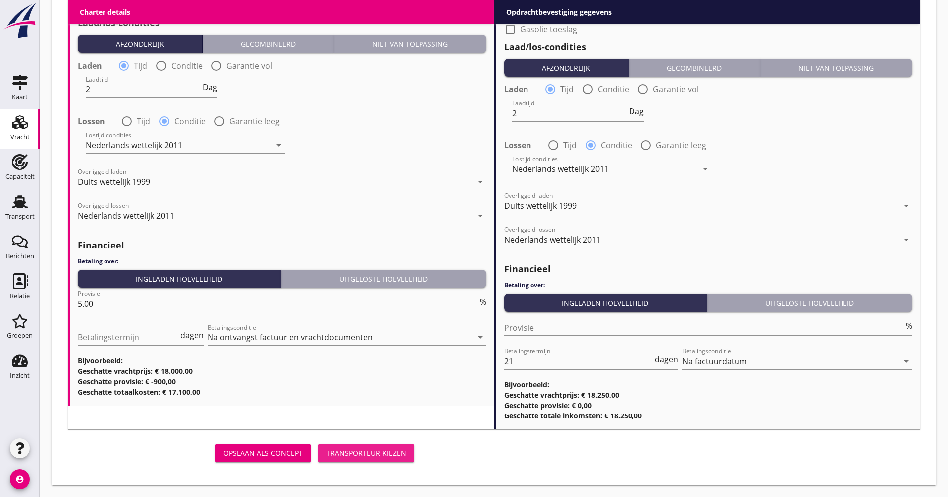
click at [366, 445] on button "Transporteur kiezen" at bounding box center [366, 454] width 96 height 18
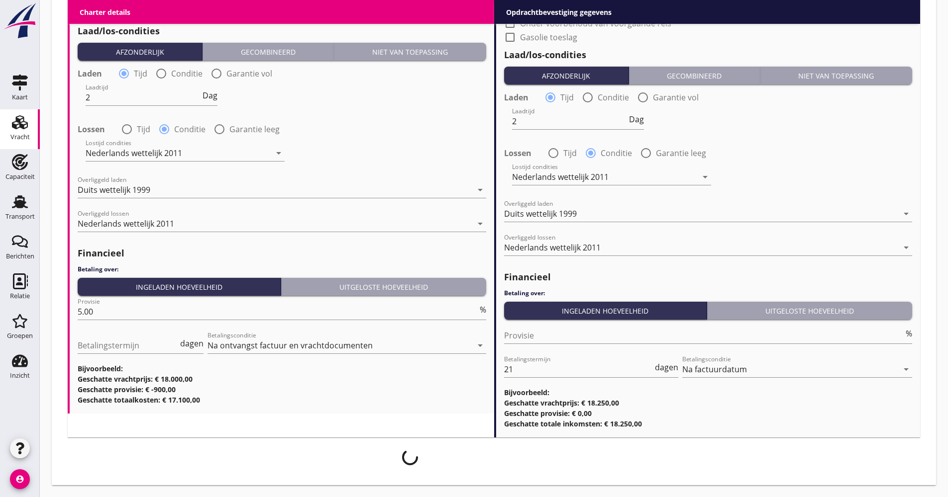
scroll to position [1187, 0]
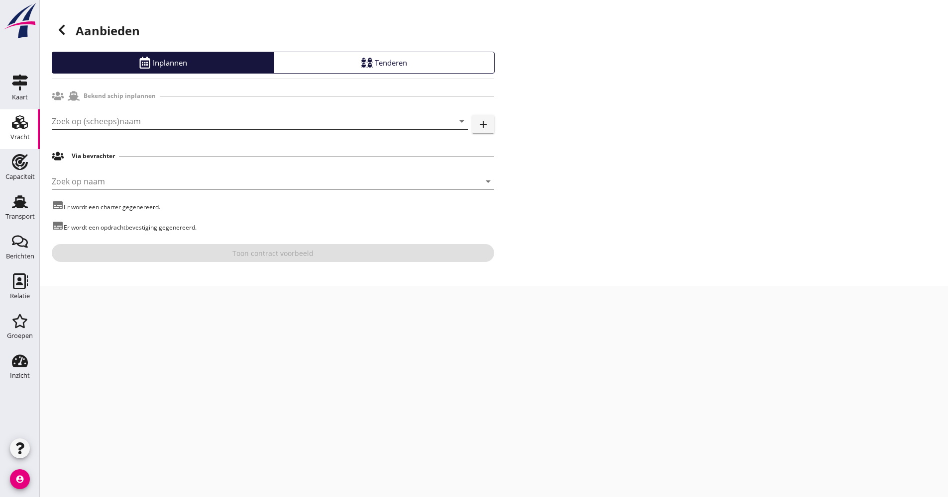
click at [135, 113] on div "Zoek op (scheeps)naam arrow_drop_down add" at bounding box center [273, 123] width 442 height 32
click at [134, 121] on input "Zoek op (scheeps)naam" at bounding box center [246, 121] width 388 height 16
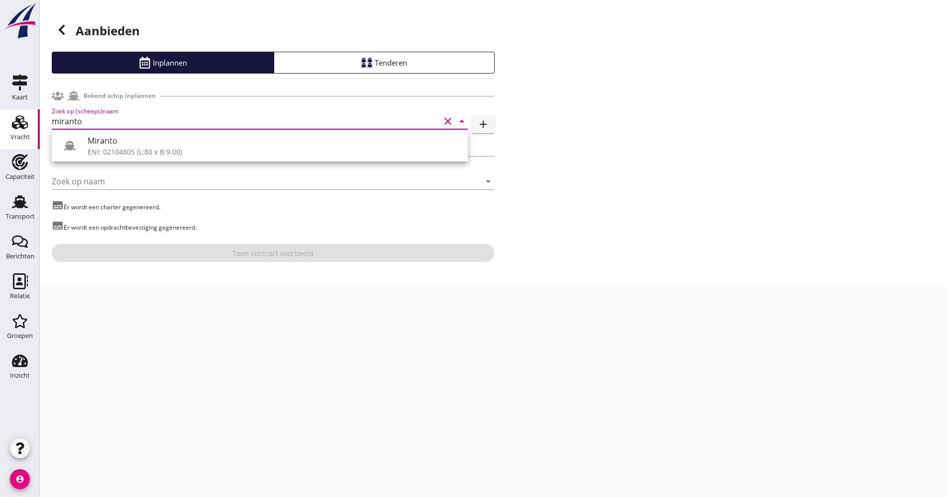
click at [99, 140] on div "Miranto" at bounding box center [274, 141] width 372 height 12
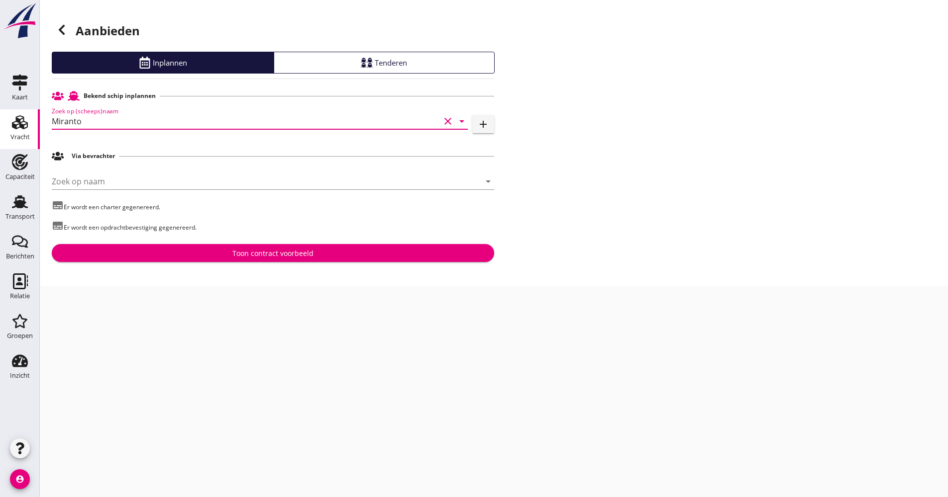
type input "Miranto"
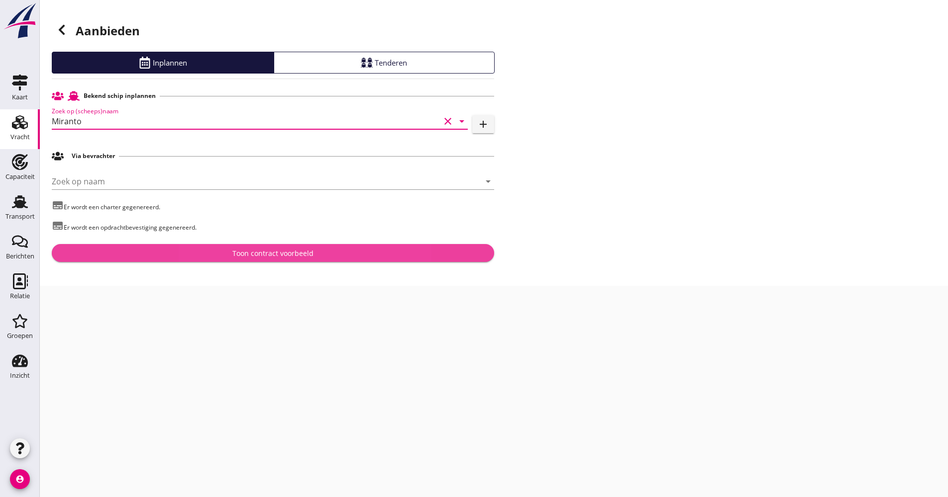
click at [213, 252] on div "Toon contract voorbeeld" at bounding box center [273, 253] width 426 height 10
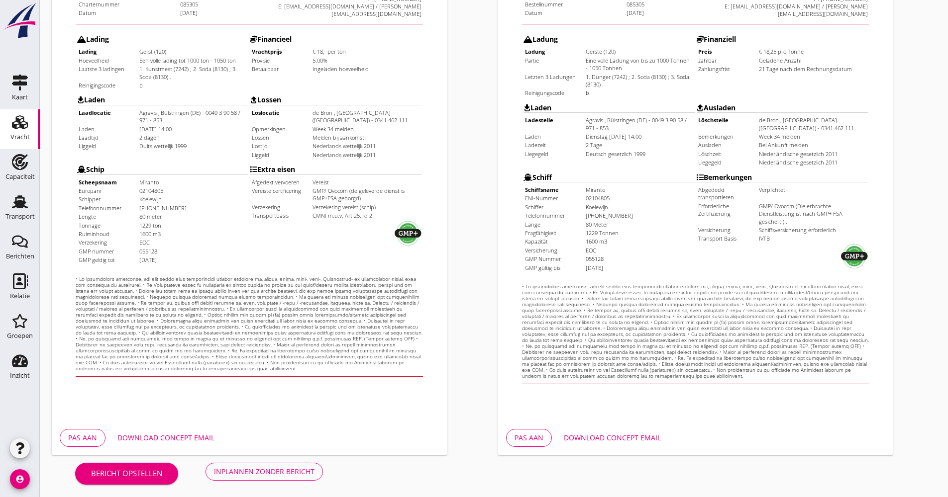
scroll to position [239, 0]
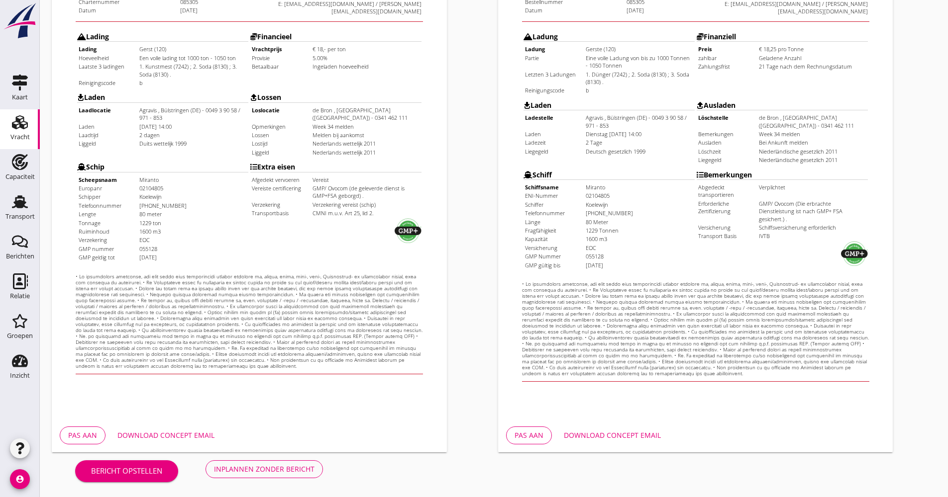
click at [173, 428] on button "Download concept email" at bounding box center [165, 436] width 113 height 18
click at [309, 474] on div "Inplannen zonder bericht" at bounding box center [264, 469] width 100 height 10
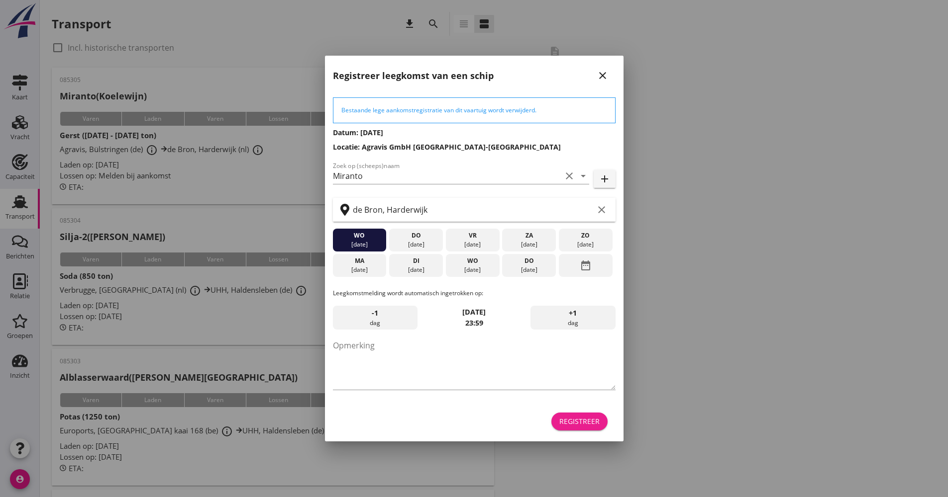
drag, startPoint x: 588, startPoint y: 420, endPoint x: 575, endPoint y: 418, distance: 12.5
click at [587, 420] on div "Registreer" at bounding box center [579, 421] width 40 height 10
